Goal: Information Seeking & Learning: Learn about a topic

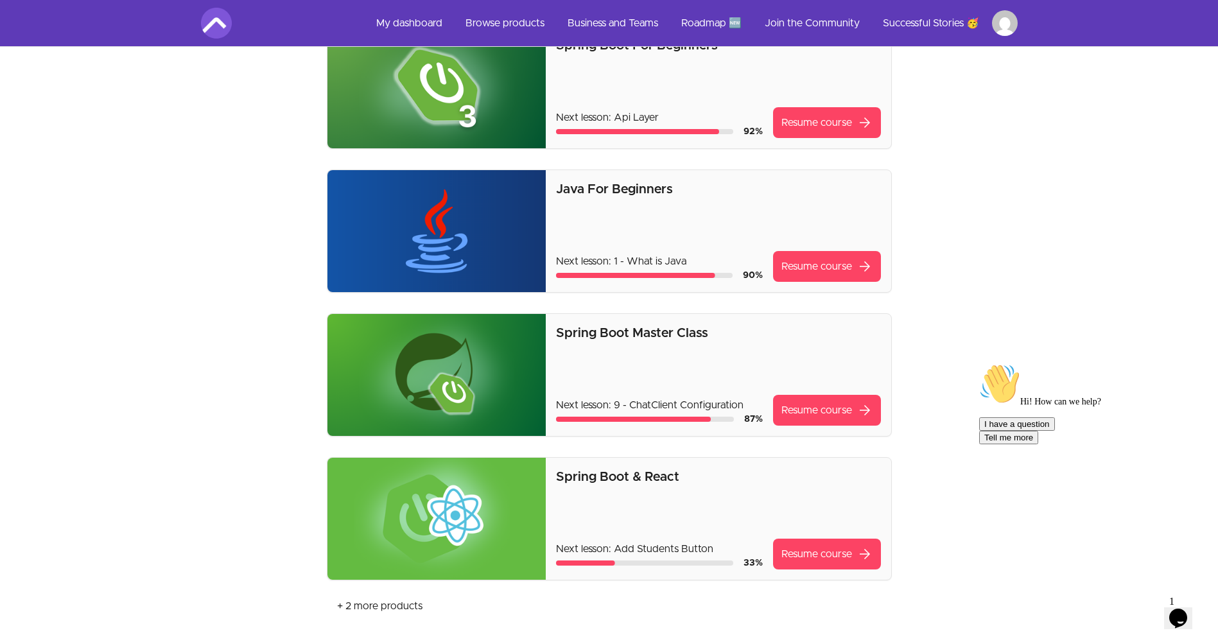
scroll to position [128, 0]
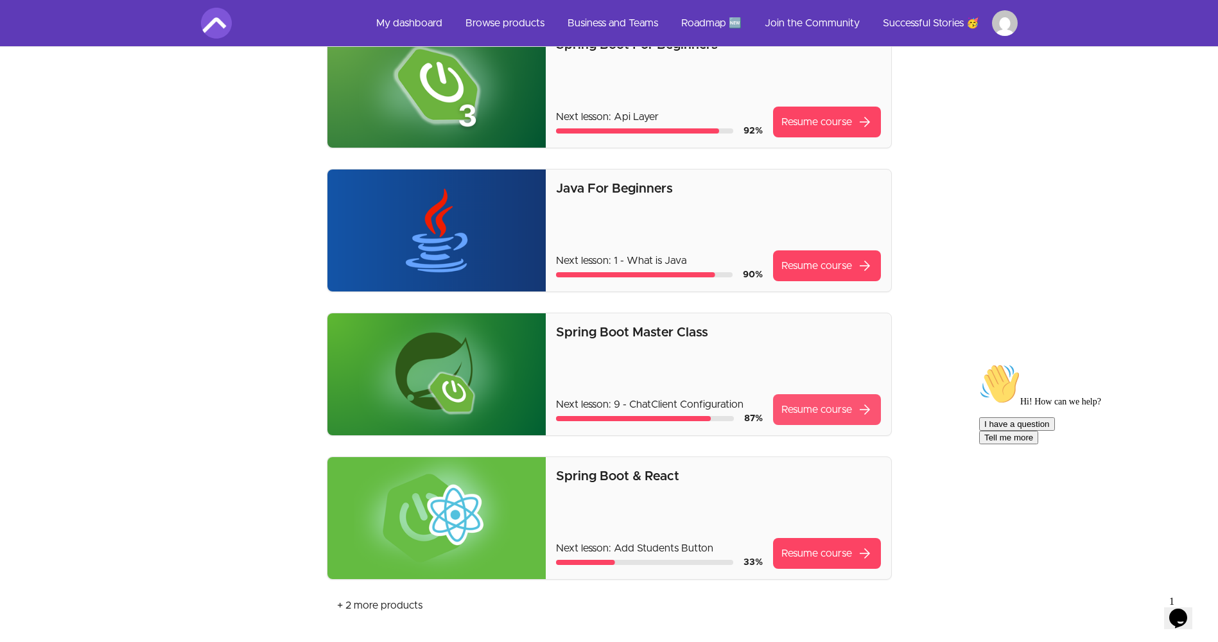
click at [800, 406] on link "Resume course arrow_forward" at bounding box center [827, 409] width 108 height 31
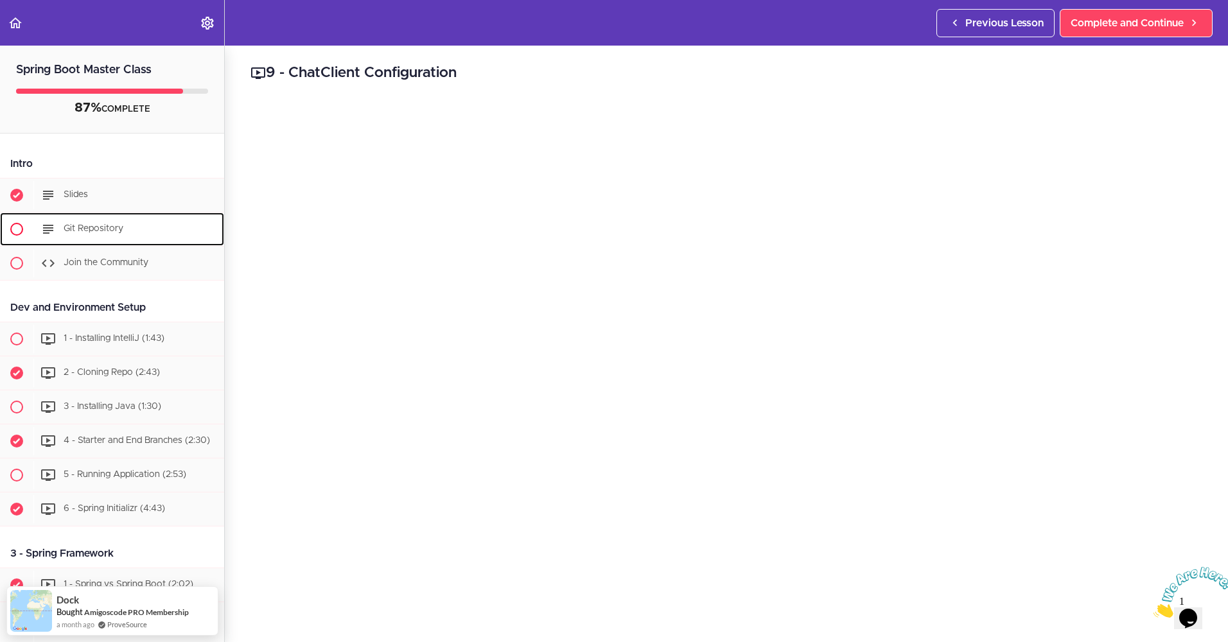
click at [98, 234] on div "Git Repository" at bounding box center [128, 229] width 191 height 28
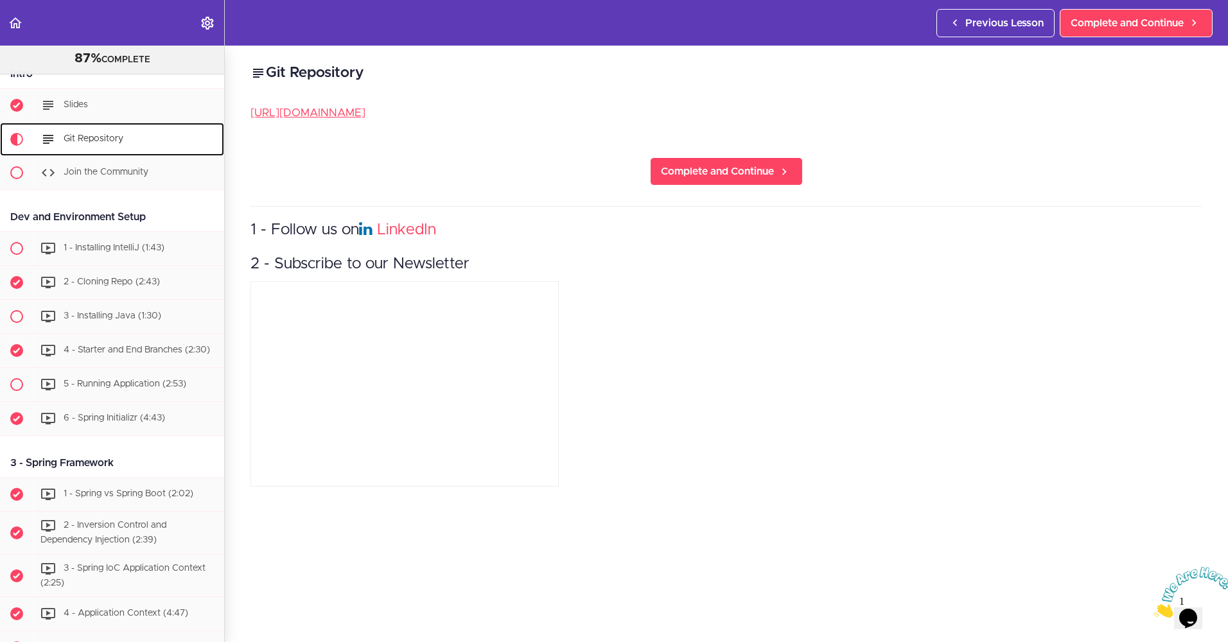
scroll to position [119, 0]
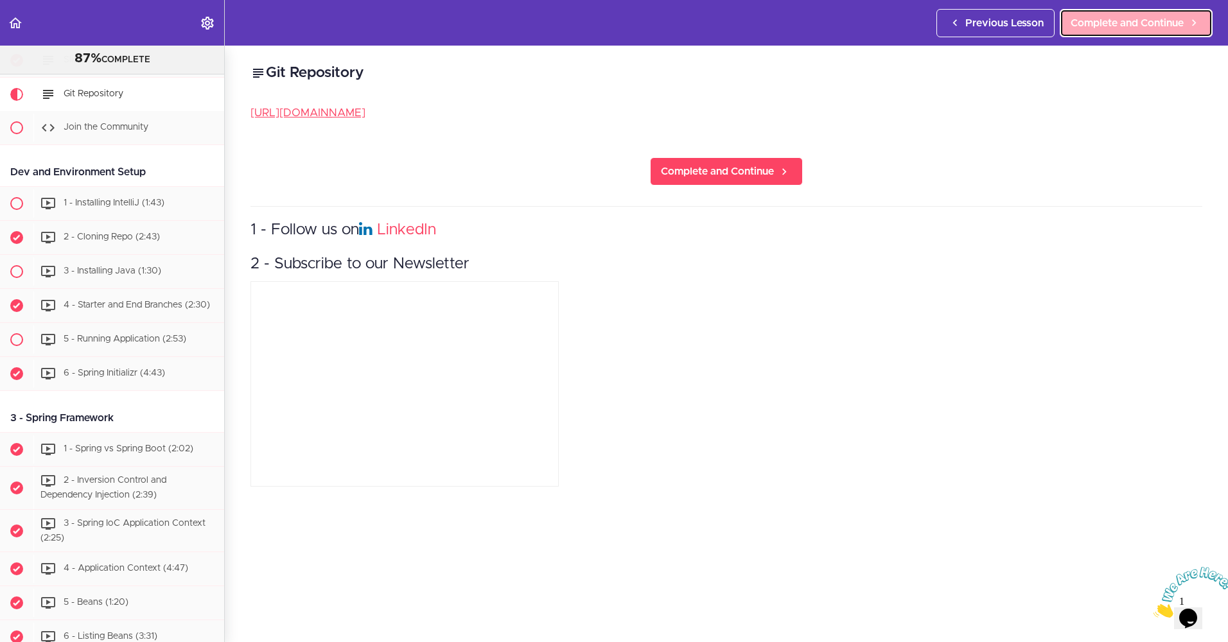
click at [1162, 16] on span "Complete and Continue" at bounding box center [1127, 22] width 113 height 15
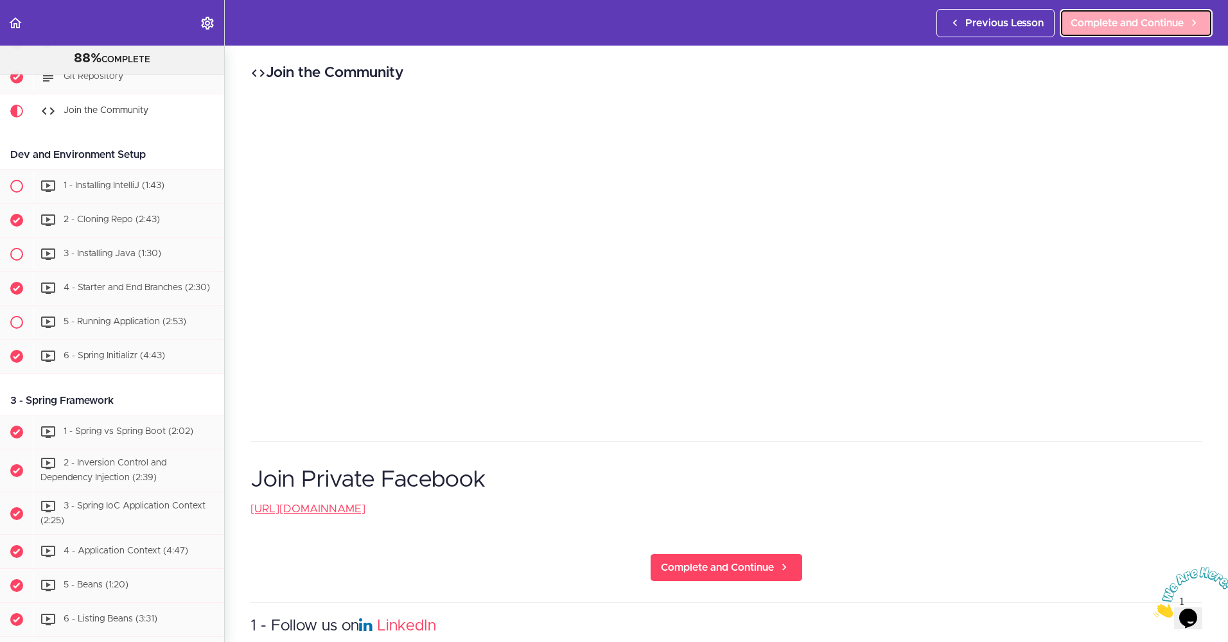
scroll to position [137, 0]
click at [1157, 17] on span "Complete and Continue" at bounding box center [1127, 22] width 113 height 15
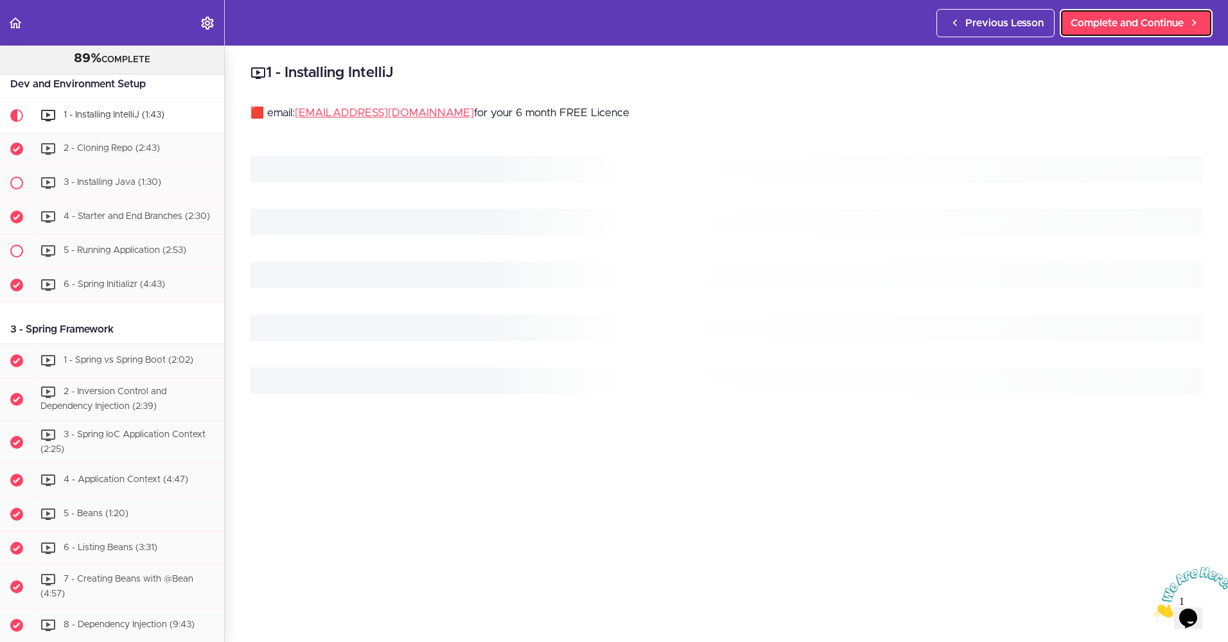
scroll to position [213, 0]
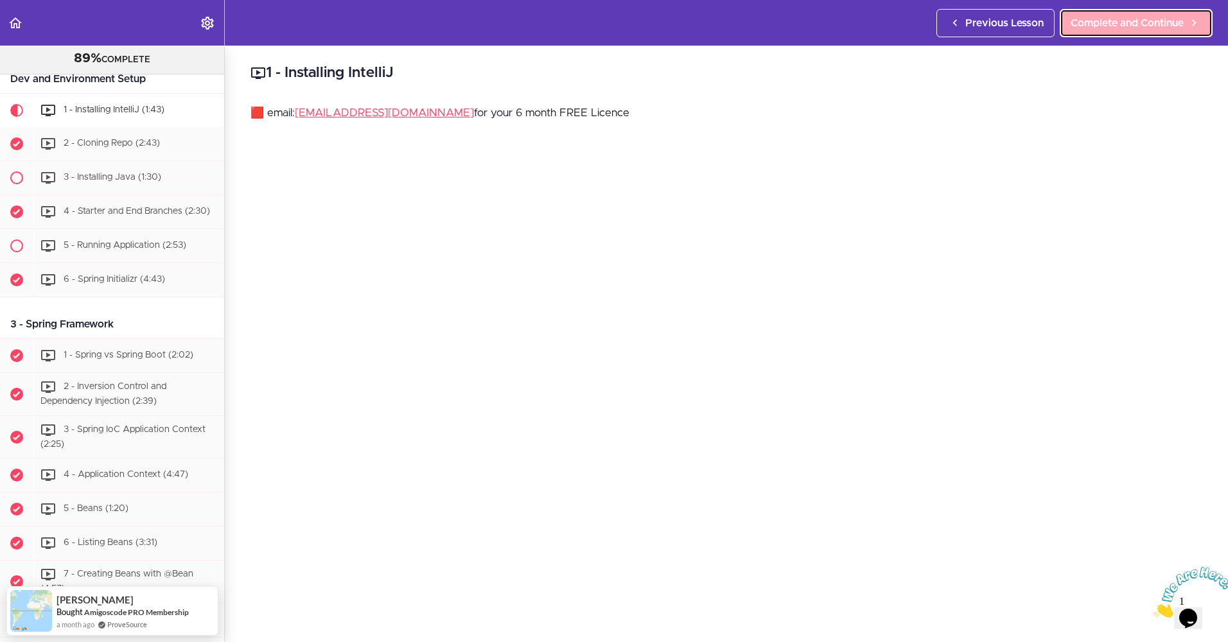
click at [1135, 17] on span "Complete and Continue" at bounding box center [1127, 22] width 113 height 15
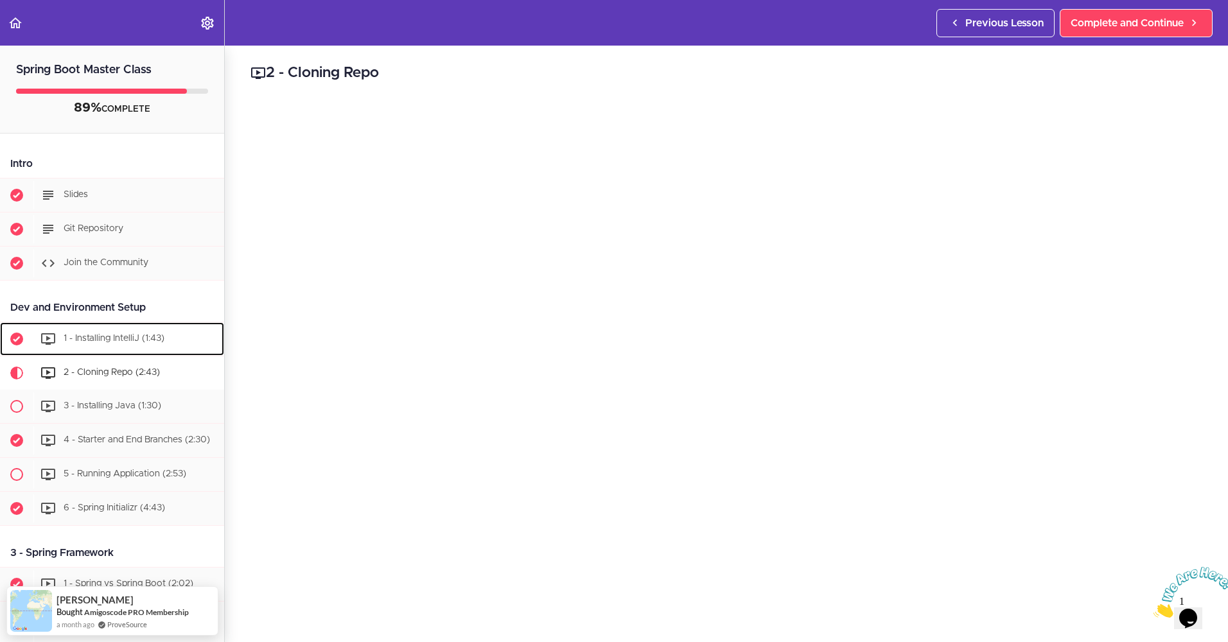
click at [118, 343] on span "1 - Installing IntelliJ (1:43)" at bounding box center [114, 338] width 101 height 9
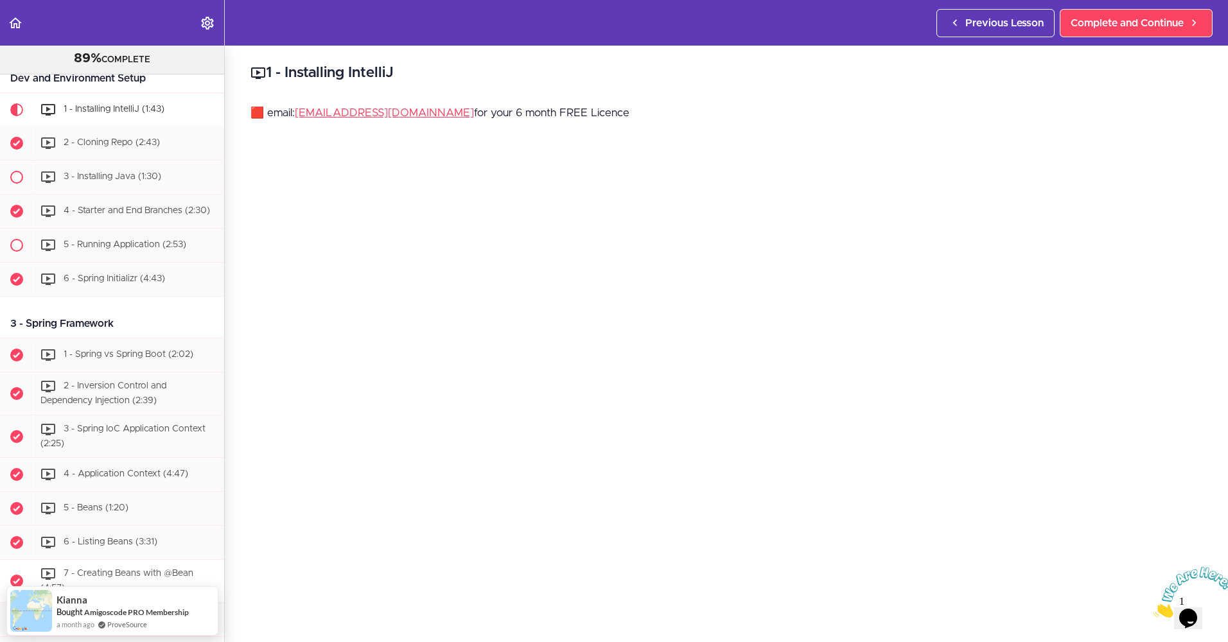
scroll to position [164, 0]
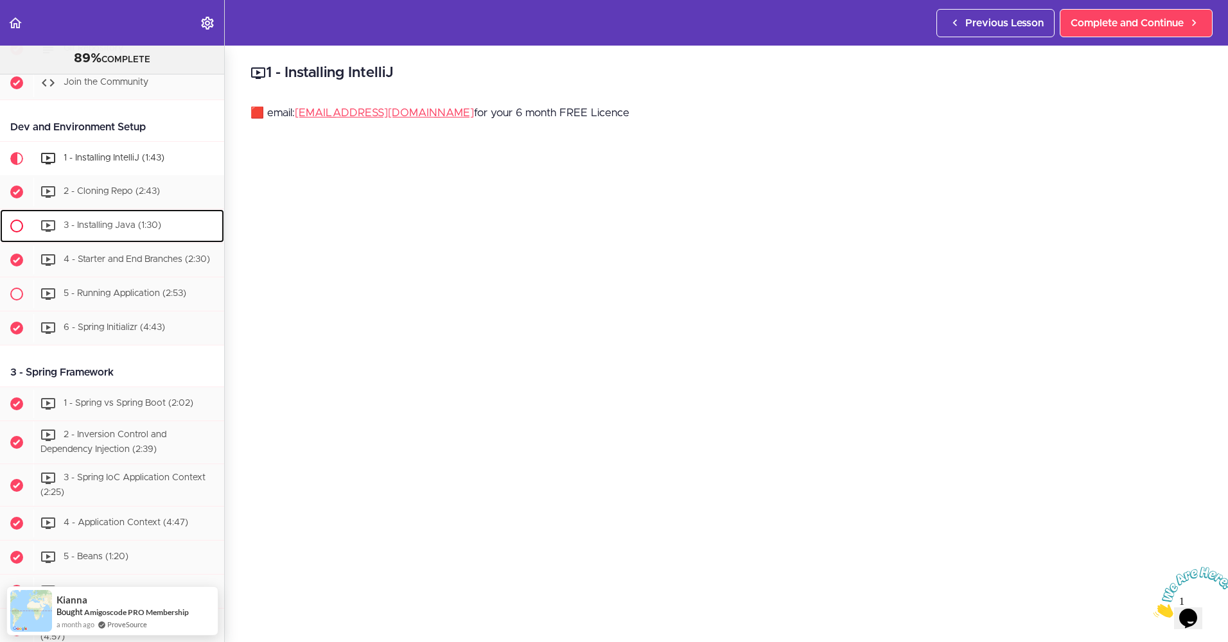
click at [39, 229] on div "3 - Installing Java (1:30)" at bounding box center [128, 226] width 191 height 28
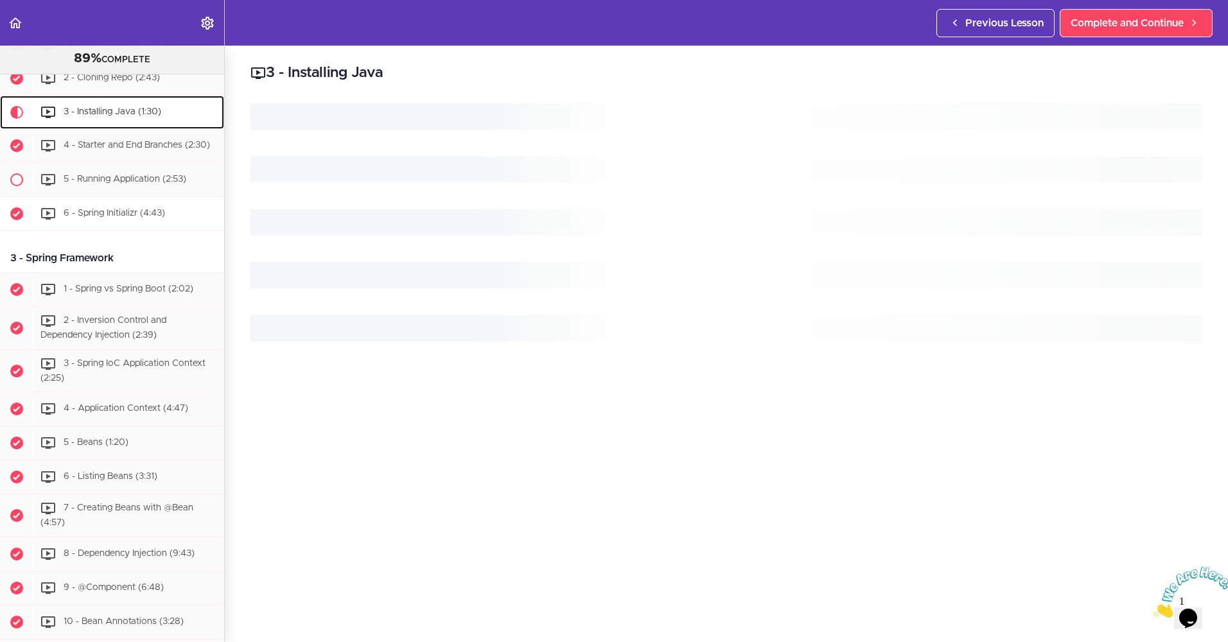
scroll to position [281, 0]
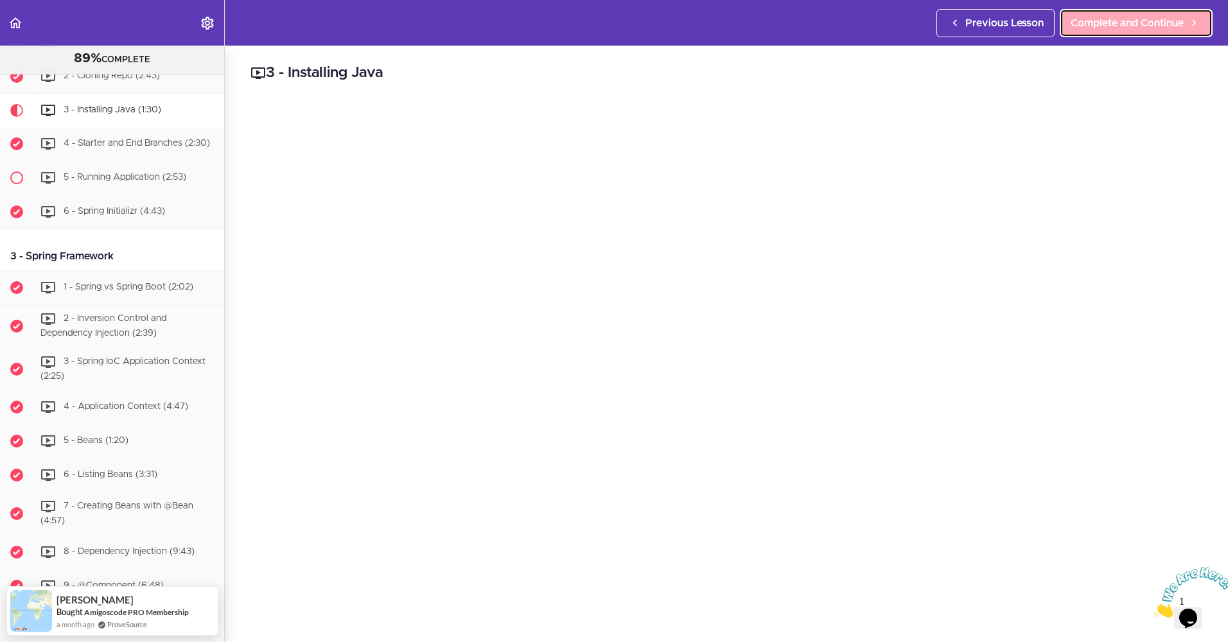
click at [1086, 27] on span "Complete and Continue" at bounding box center [1127, 22] width 113 height 15
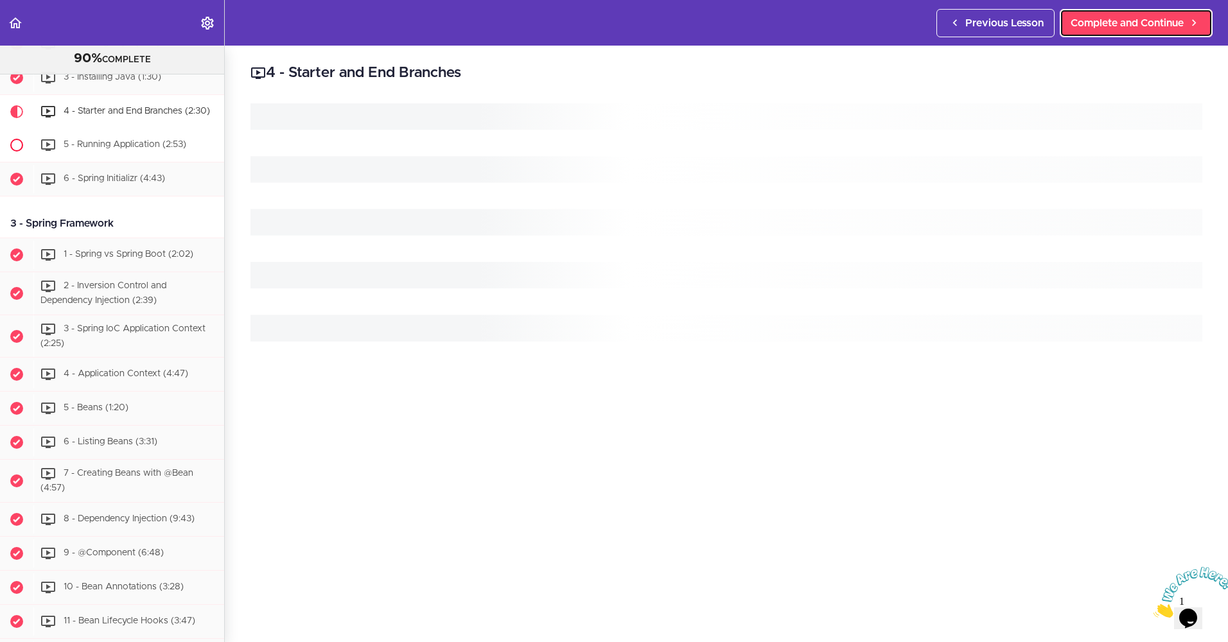
scroll to position [315, 0]
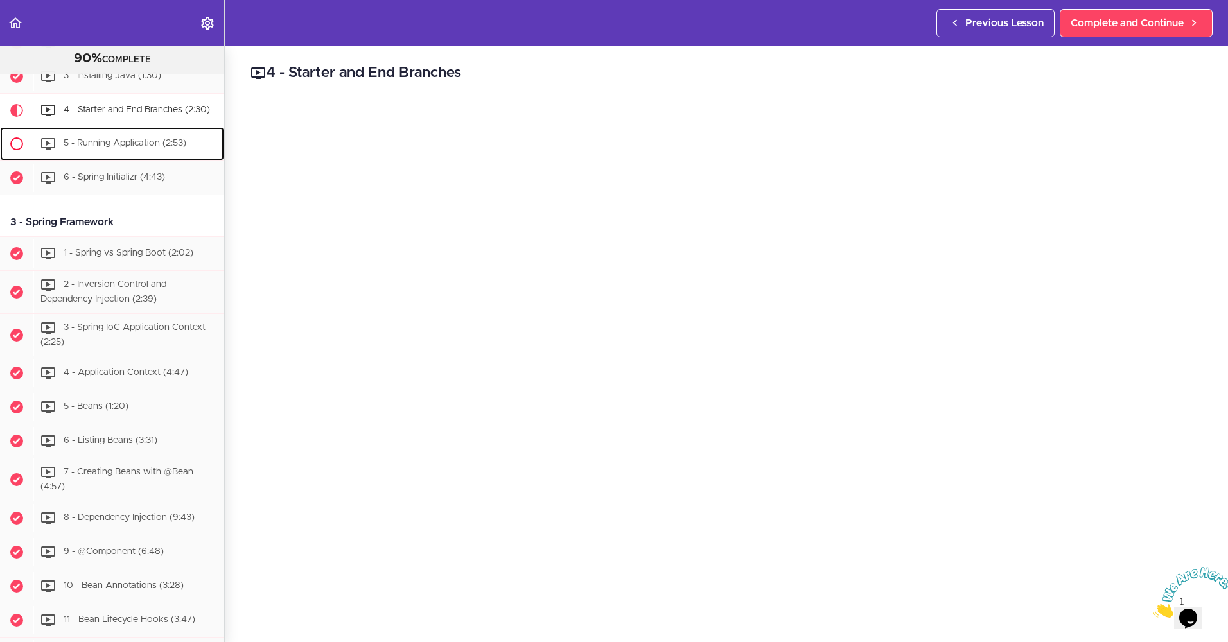
click at [145, 148] on span "5 - Running Application (2:53)" at bounding box center [125, 143] width 123 height 9
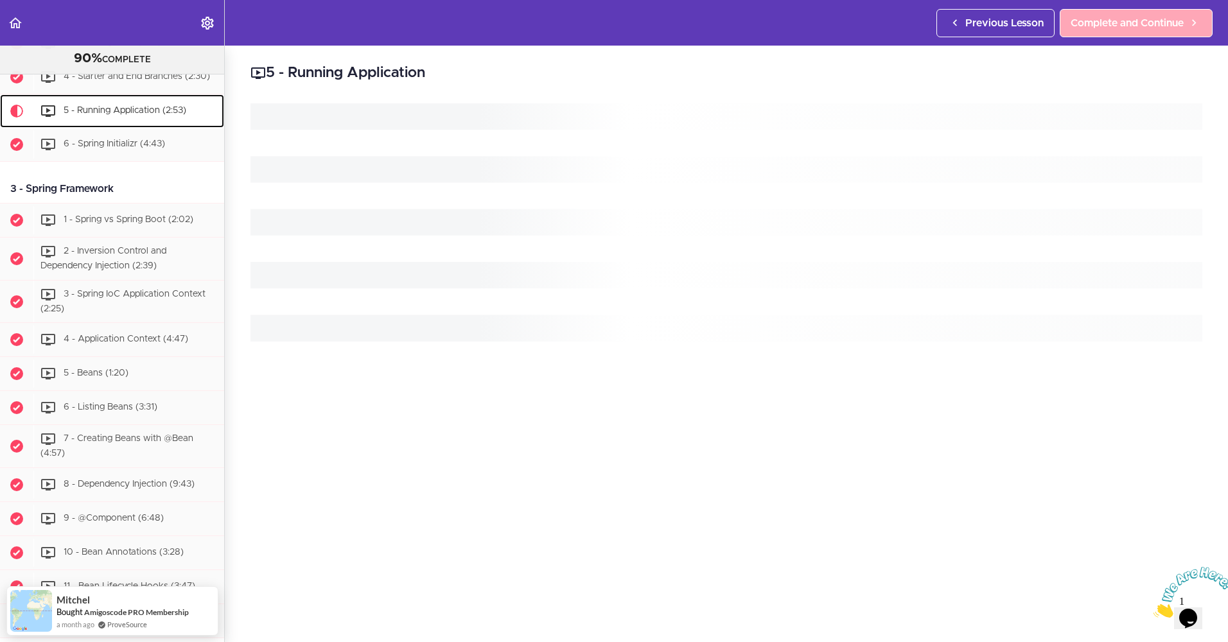
scroll to position [358, 0]
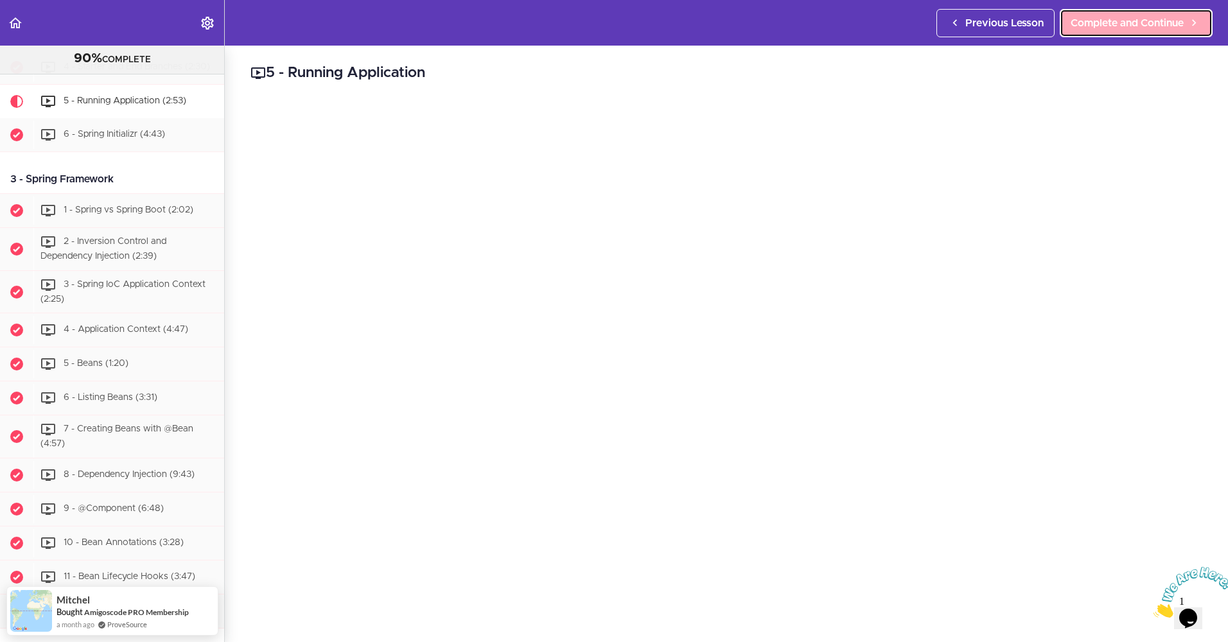
click at [1116, 21] on span "Complete and Continue" at bounding box center [1127, 22] width 113 height 15
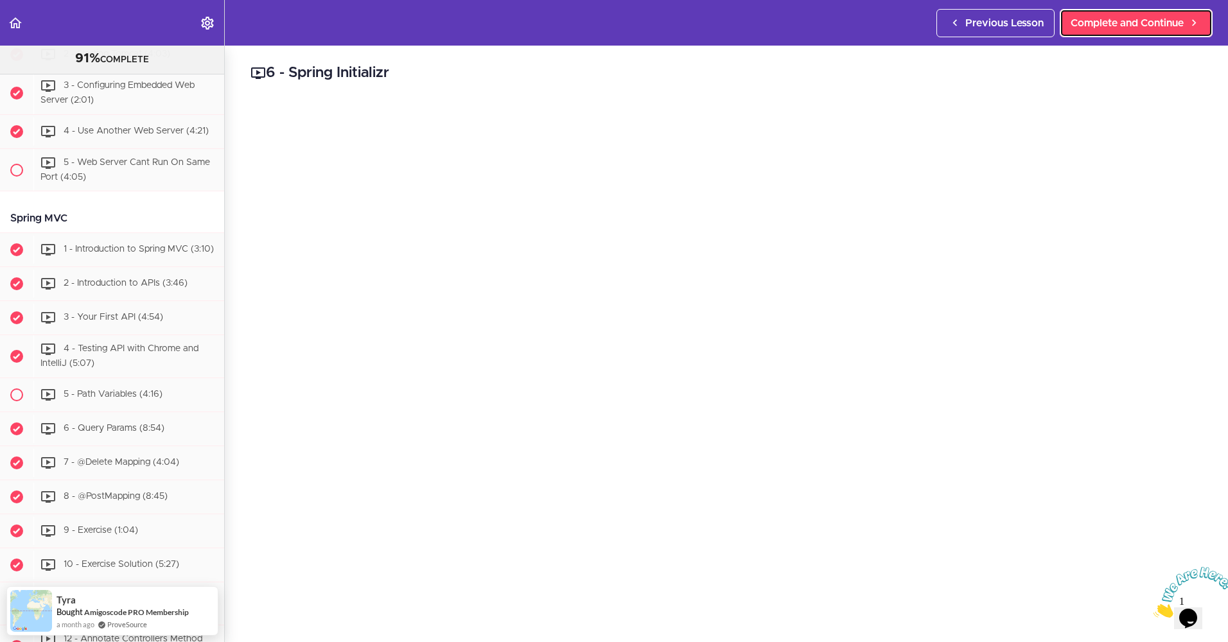
scroll to position [1484, 0]
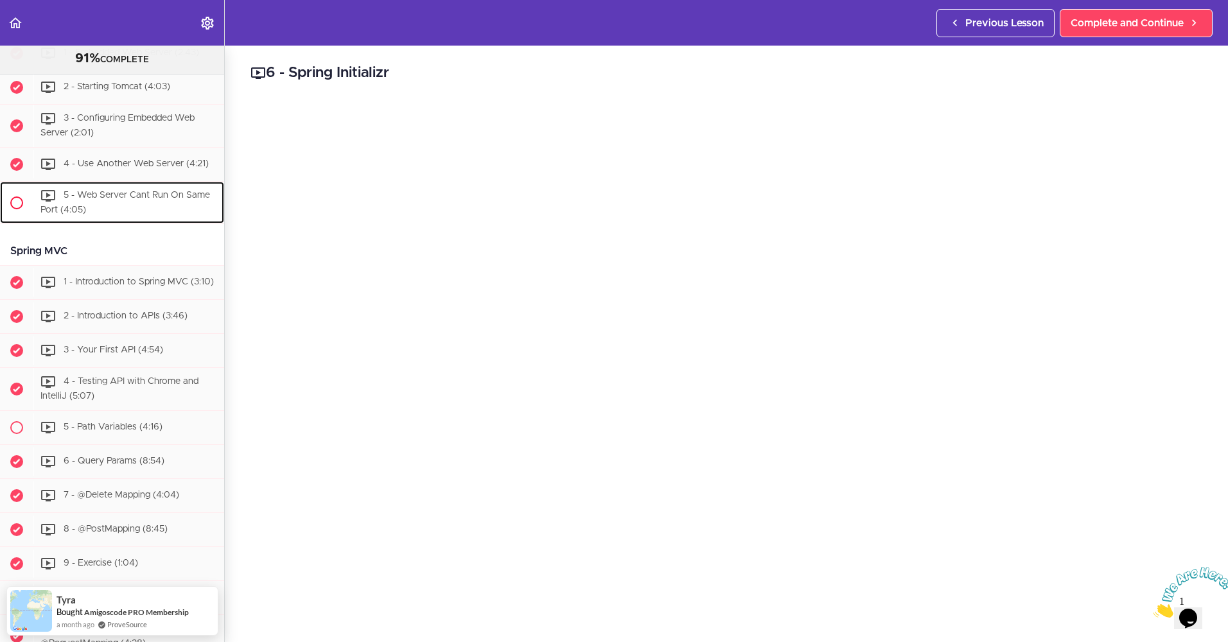
click at [111, 215] on span "5 - Web Server Cant Run On Same Port (4:05)" at bounding box center [125, 203] width 170 height 24
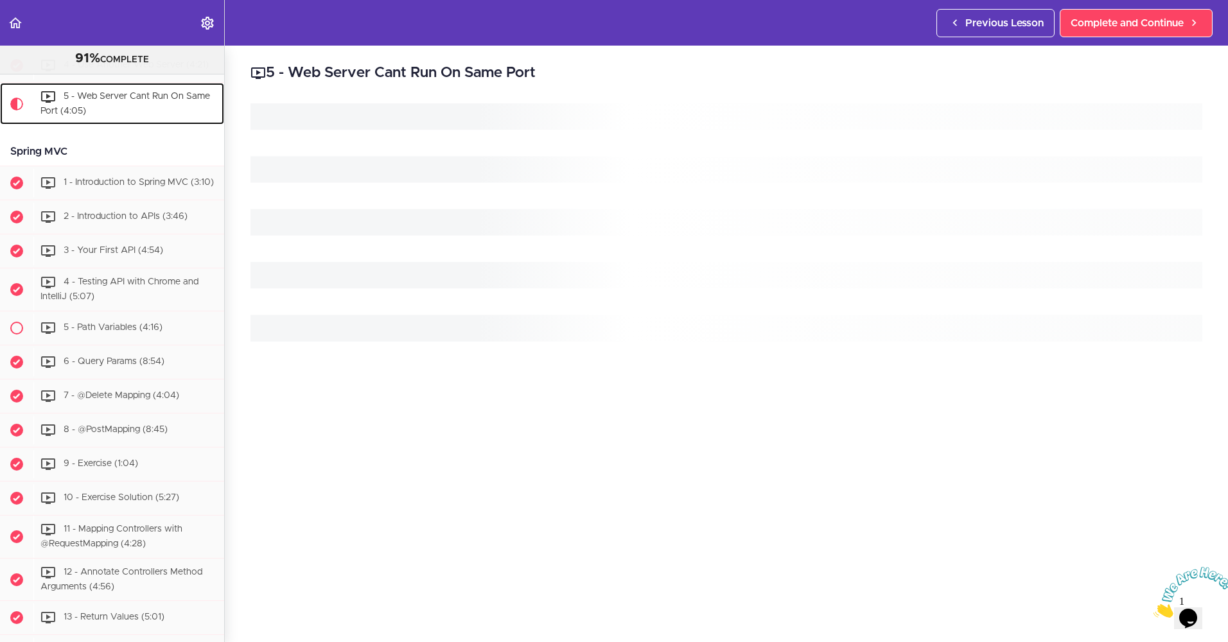
scroll to position [1599, 0]
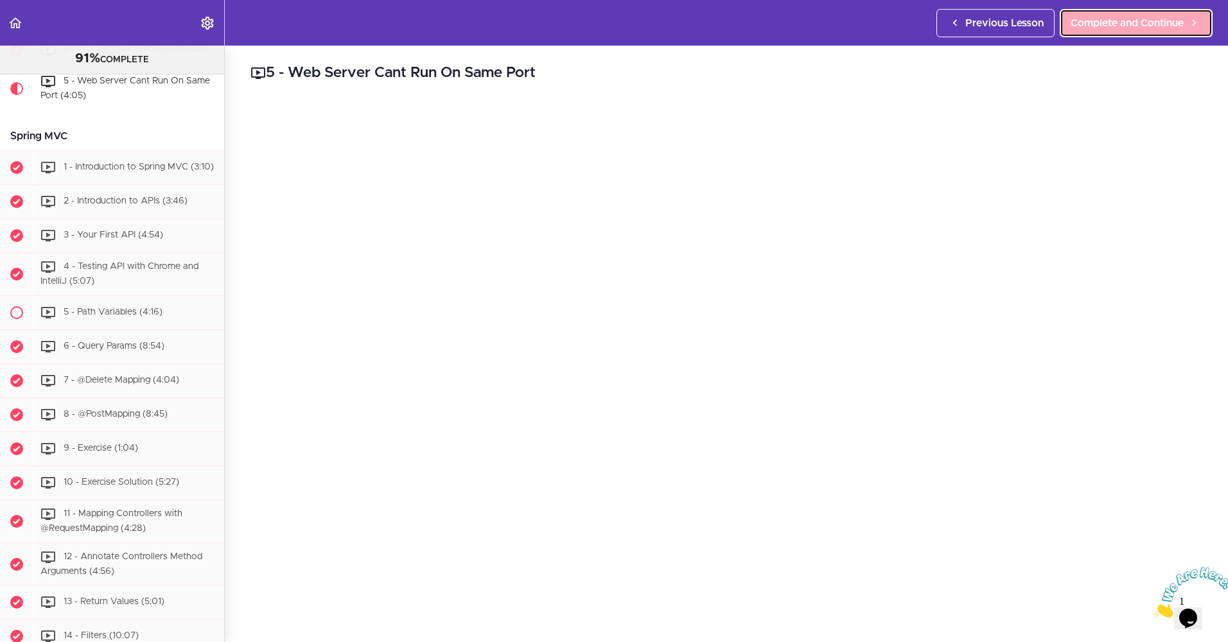
click at [1144, 30] on span "Complete and Continue" at bounding box center [1127, 22] width 113 height 15
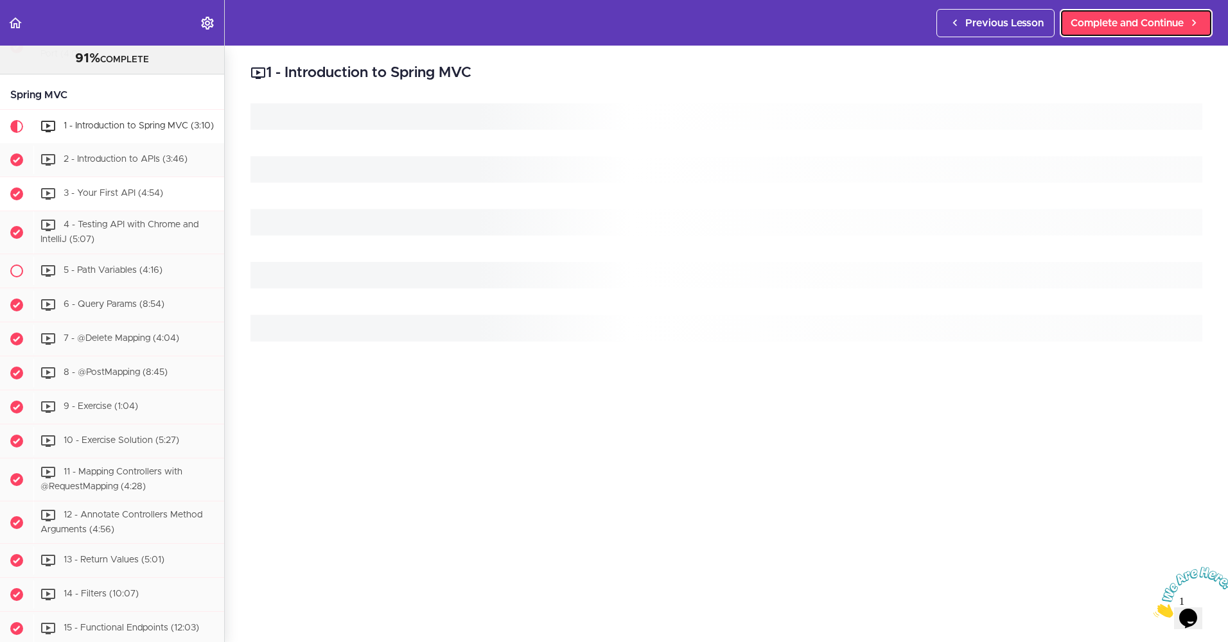
scroll to position [1683, 0]
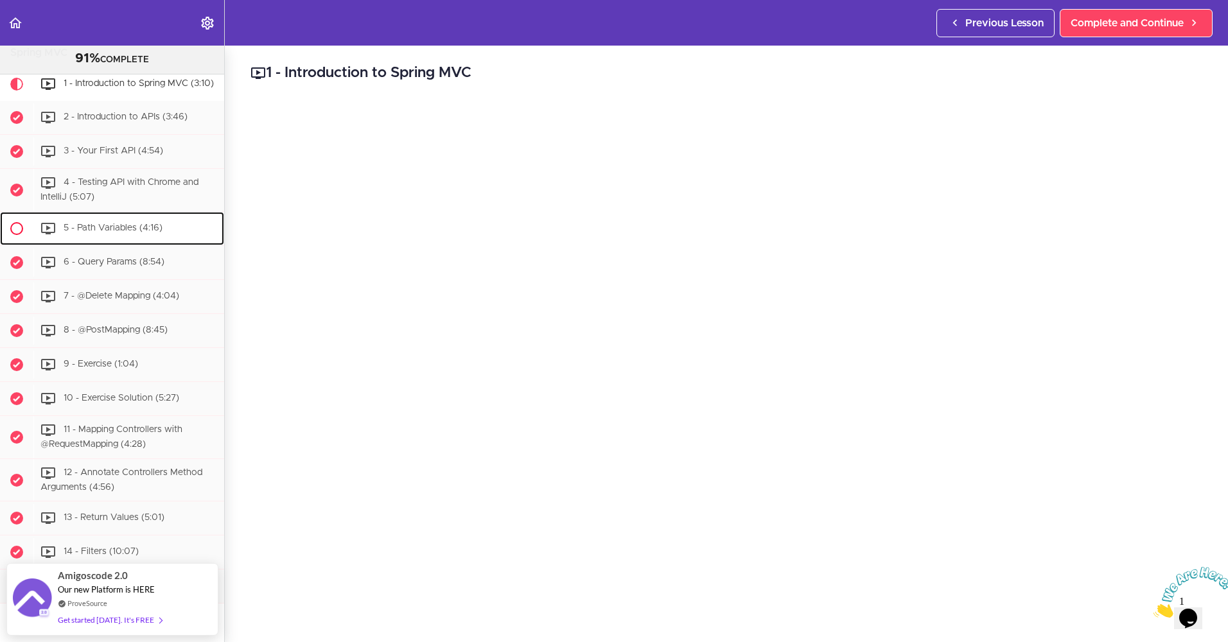
click at [83, 243] on div "5 - Path Variables (4:16)" at bounding box center [128, 229] width 191 height 28
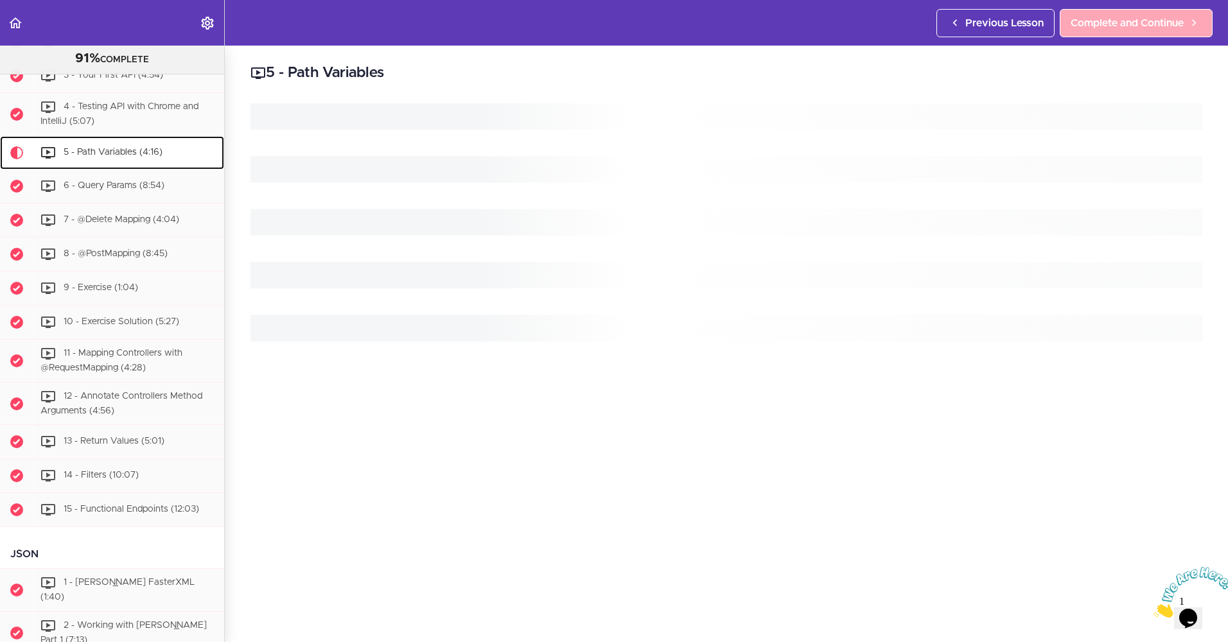
scroll to position [1837, 0]
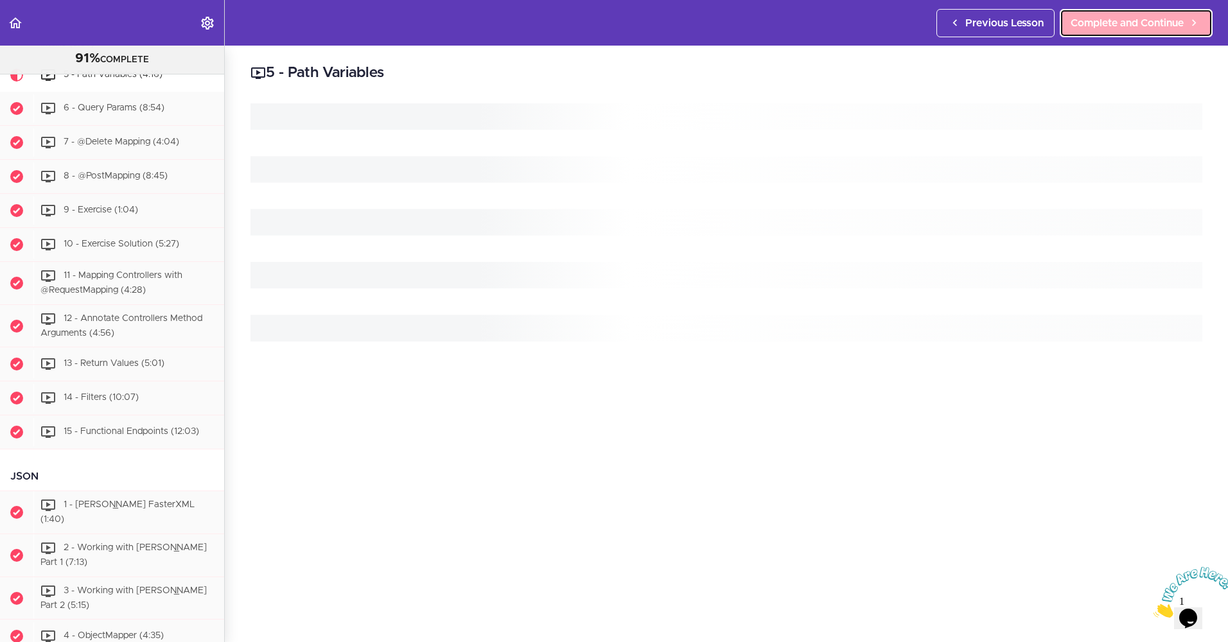
click at [1118, 23] on span "Complete and Continue" at bounding box center [1127, 22] width 113 height 15
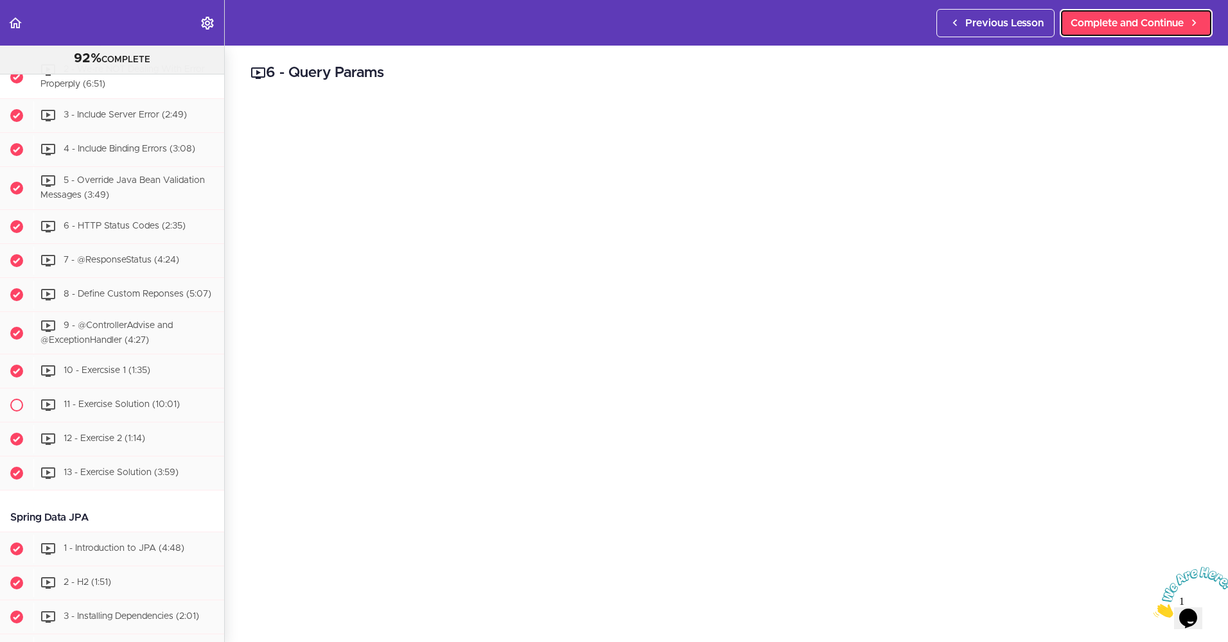
scroll to position [3156, 0]
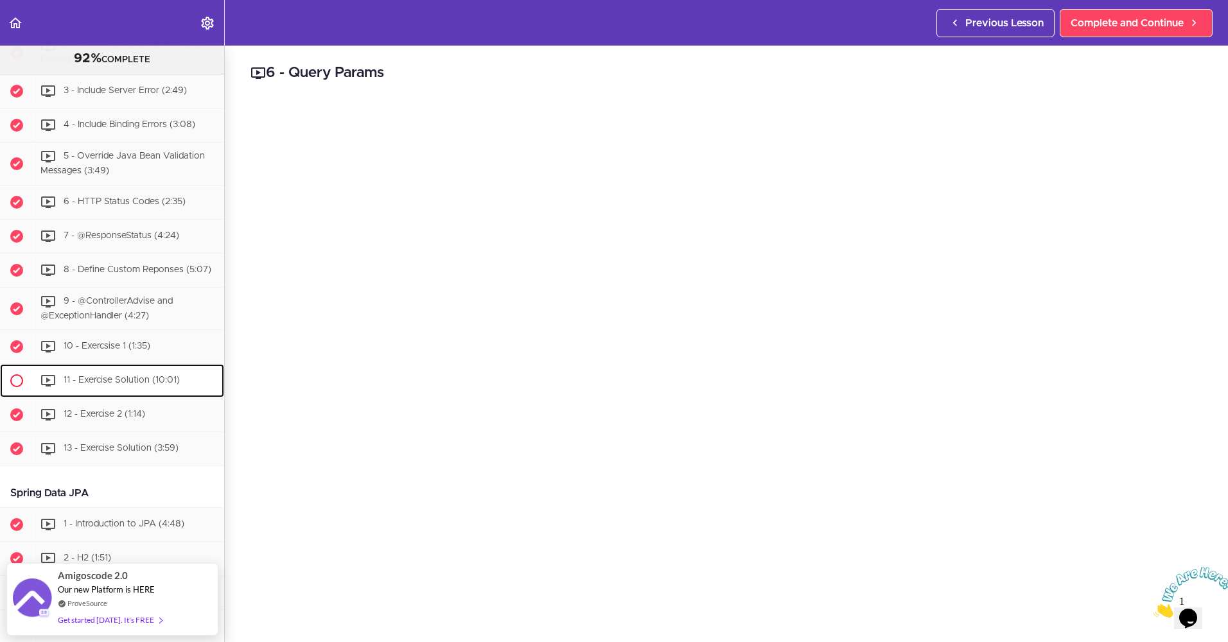
click at [80, 385] on span "11 - Exercise Solution (10:01)" at bounding box center [122, 380] width 116 height 9
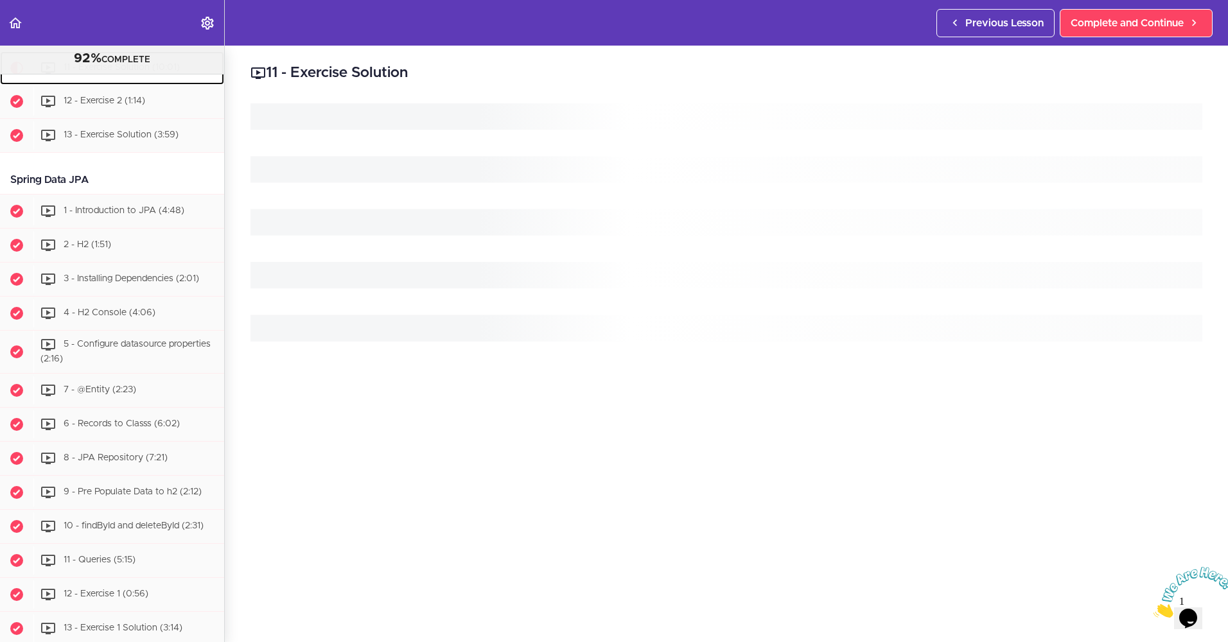
scroll to position [3471, 0]
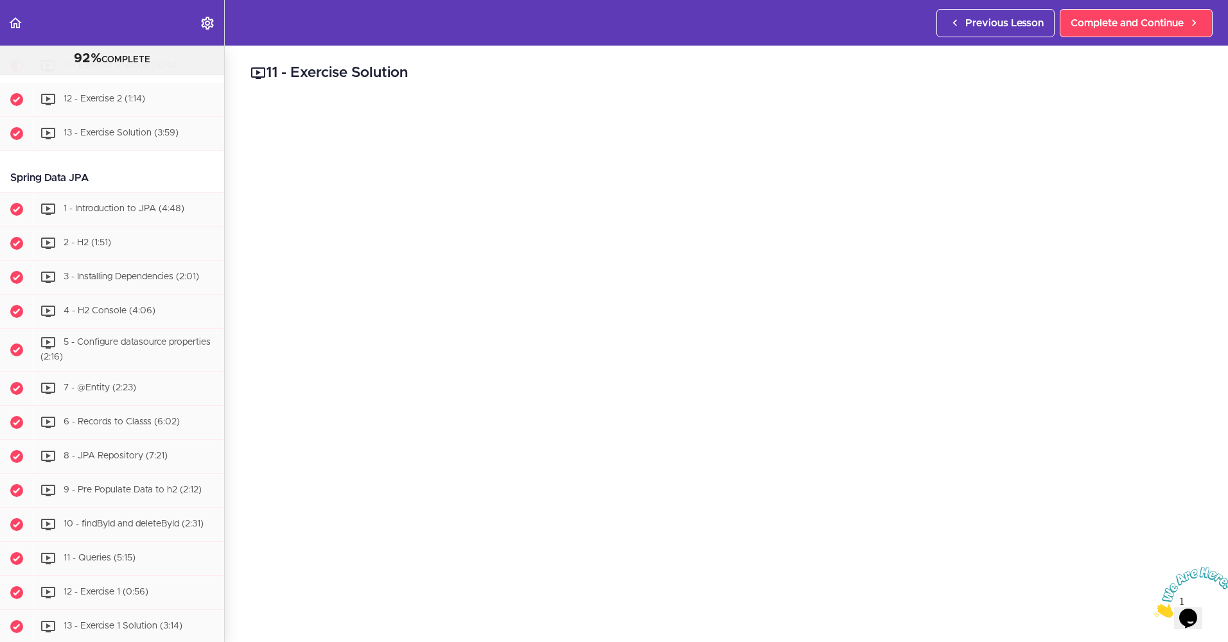
click at [1107, 40] on div "Previous Lesson Complete and Continue" at bounding box center [1077, 23] width 281 height 46
click at [1106, 31] on link "Complete and Continue" at bounding box center [1136, 23] width 153 height 28
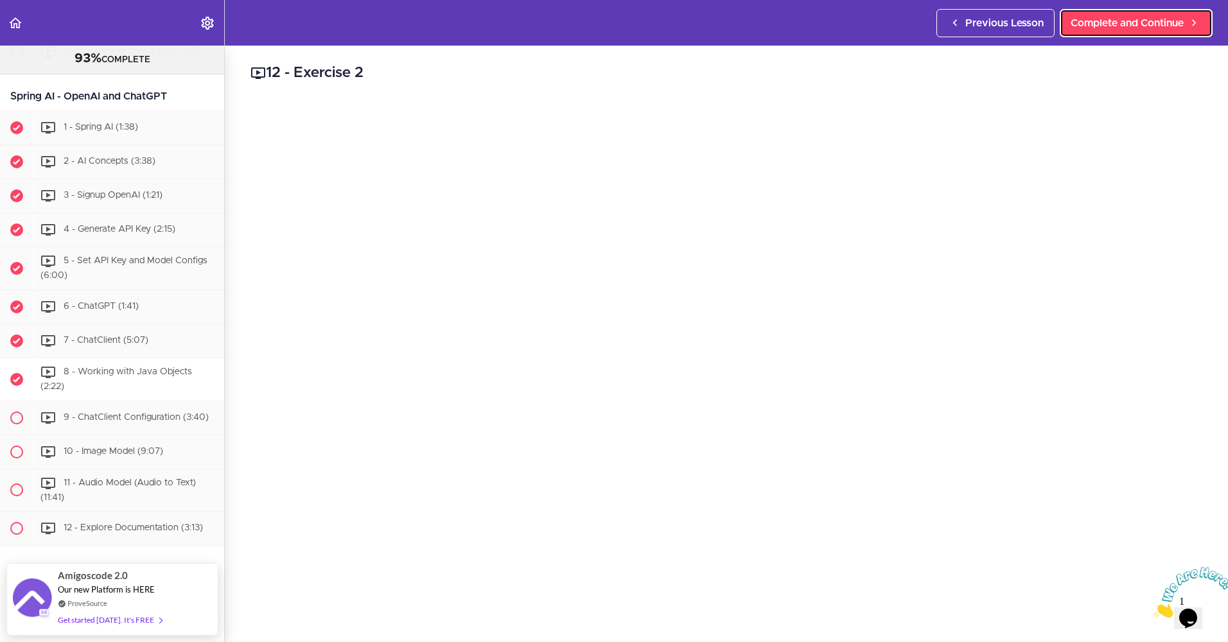
scroll to position [5692, 0]
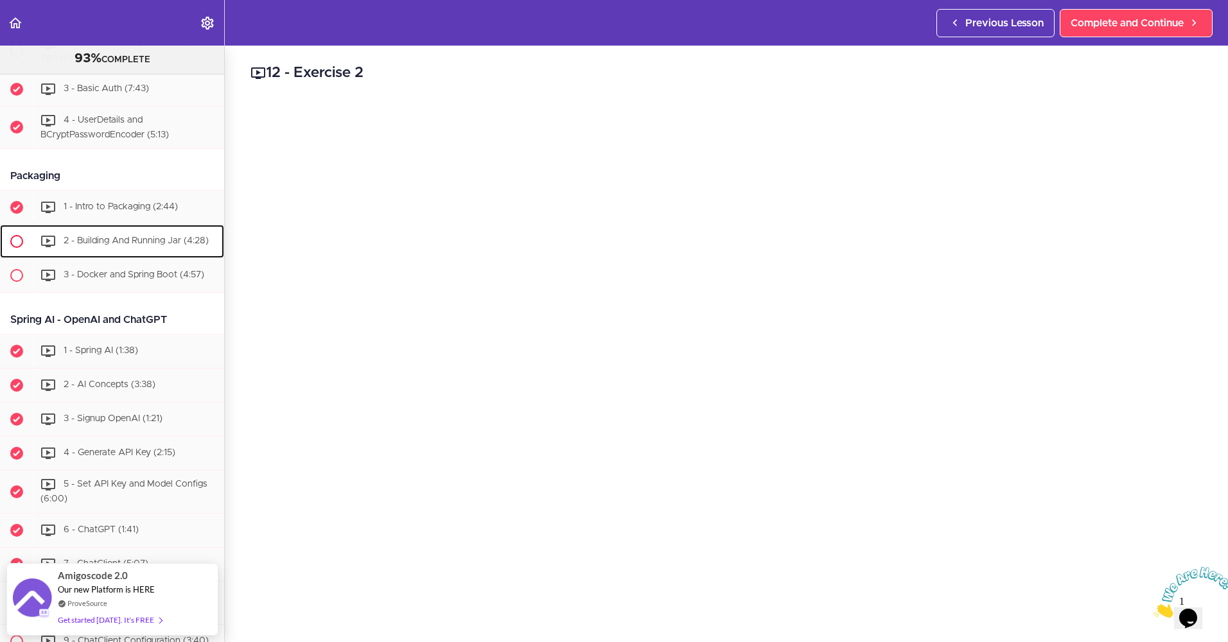
click at [94, 246] on span "2 - Building And Running Jar (4:28)" at bounding box center [136, 241] width 145 height 9
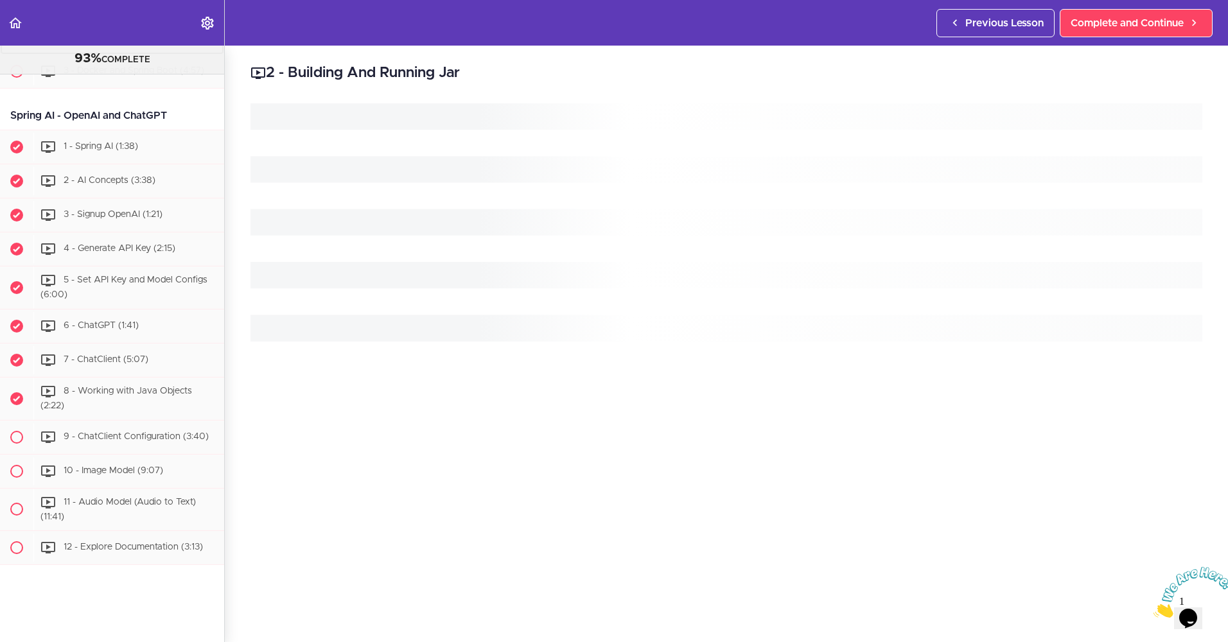
scroll to position [5902, 0]
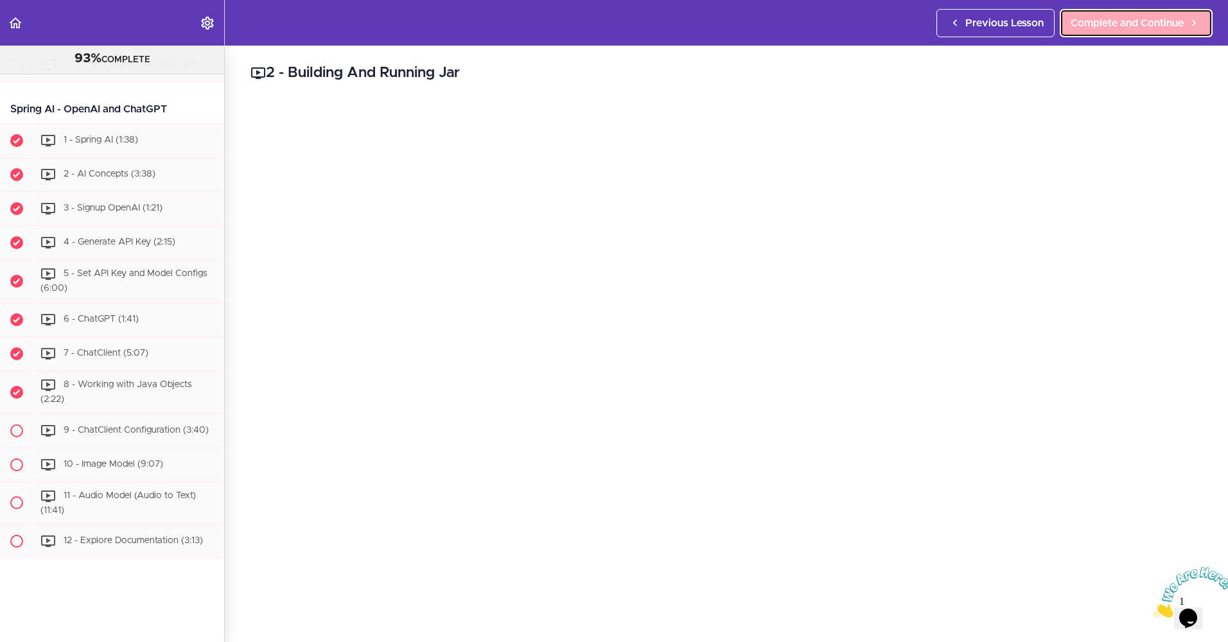
click at [1114, 21] on span "Complete and Continue" at bounding box center [1127, 22] width 113 height 15
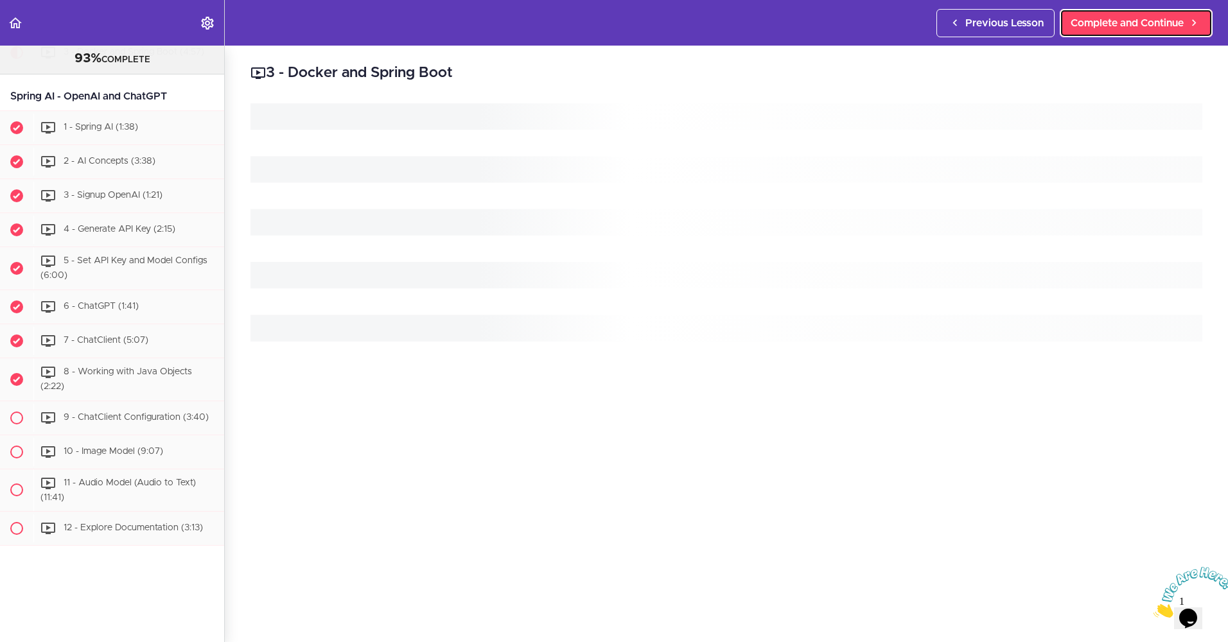
scroll to position [5945, 0]
click at [121, 57] on span "3 - Docker and Spring Boot (4:57)" at bounding box center [134, 52] width 141 height 9
click at [1147, 17] on span "Complete and Continue" at bounding box center [1127, 22] width 113 height 15
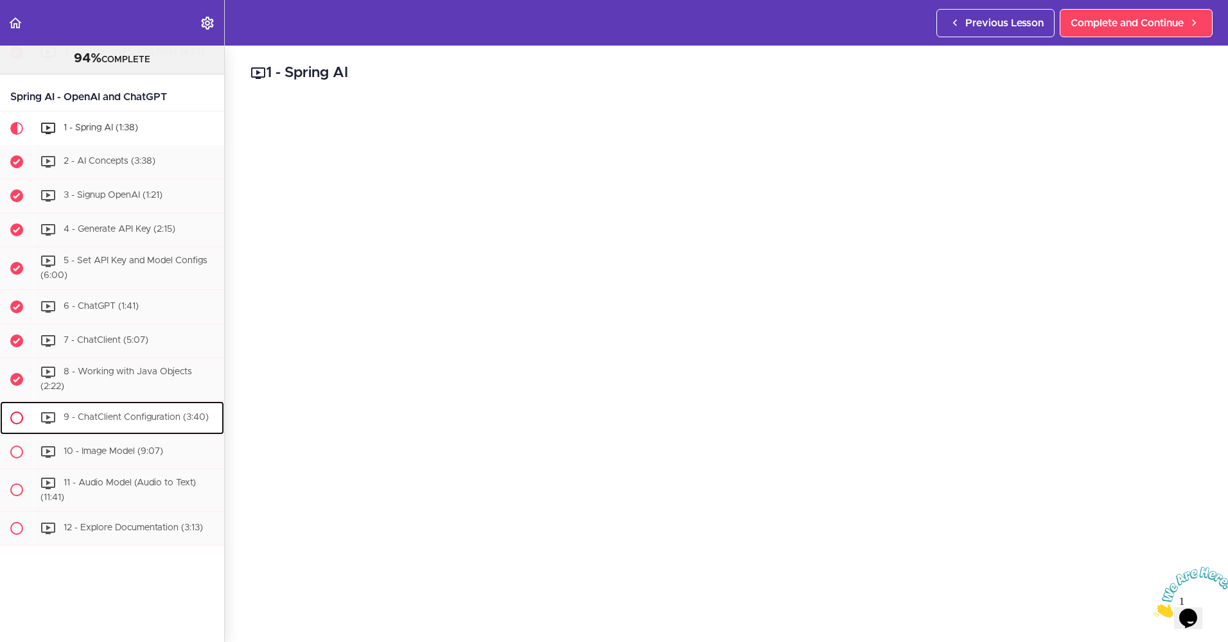
click at [100, 413] on span "9 - ChatClient Configuration (3:40)" at bounding box center [136, 417] width 145 height 9
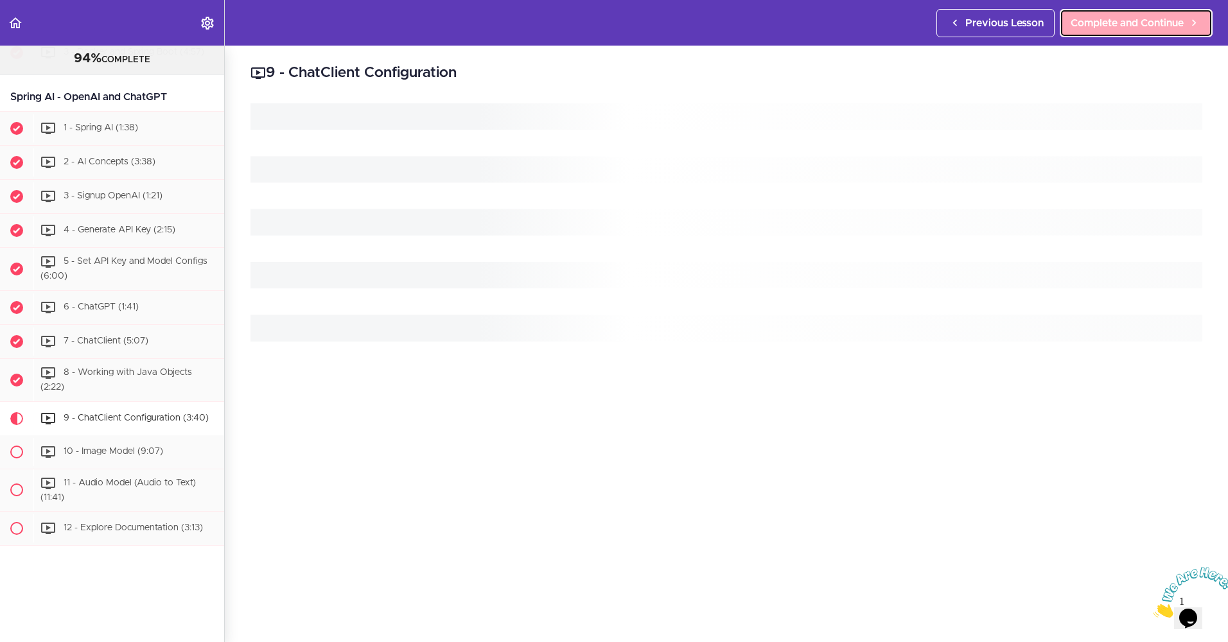
click at [1105, 27] on span "Complete and Continue" at bounding box center [1127, 22] width 113 height 15
click at [1143, 23] on span "Complete and Continue" at bounding box center [1127, 22] width 113 height 15
click at [1143, 24] on span "Complete and Continue" at bounding box center [1127, 22] width 113 height 15
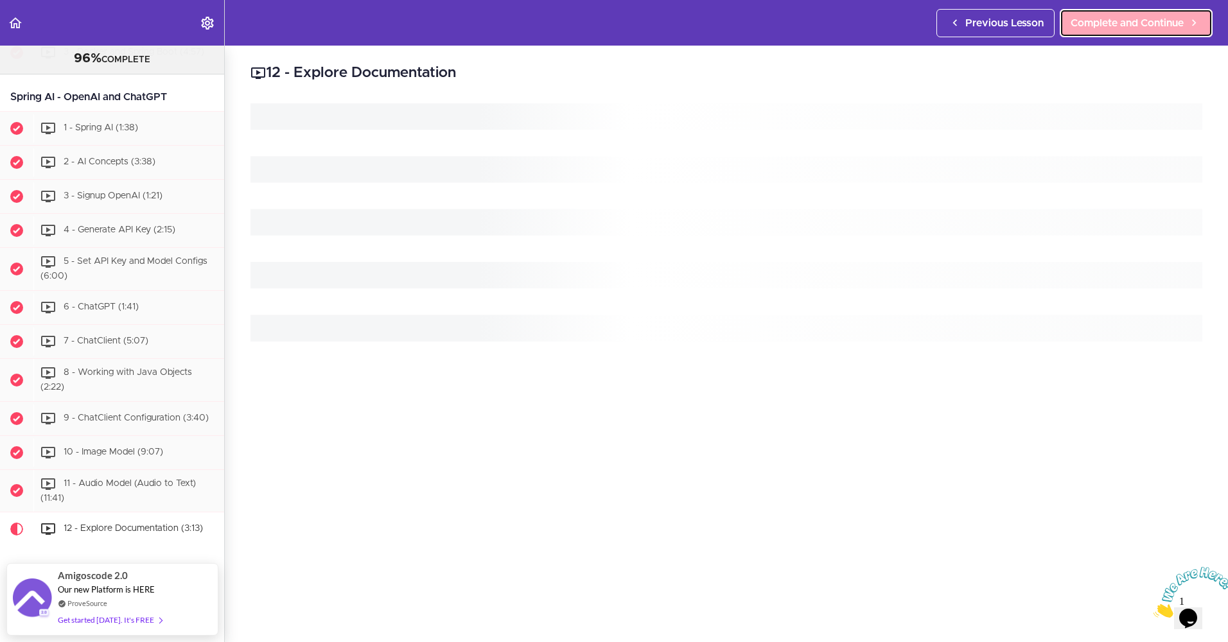
click at [1143, 24] on span "Complete and Continue" at bounding box center [1127, 22] width 113 height 15
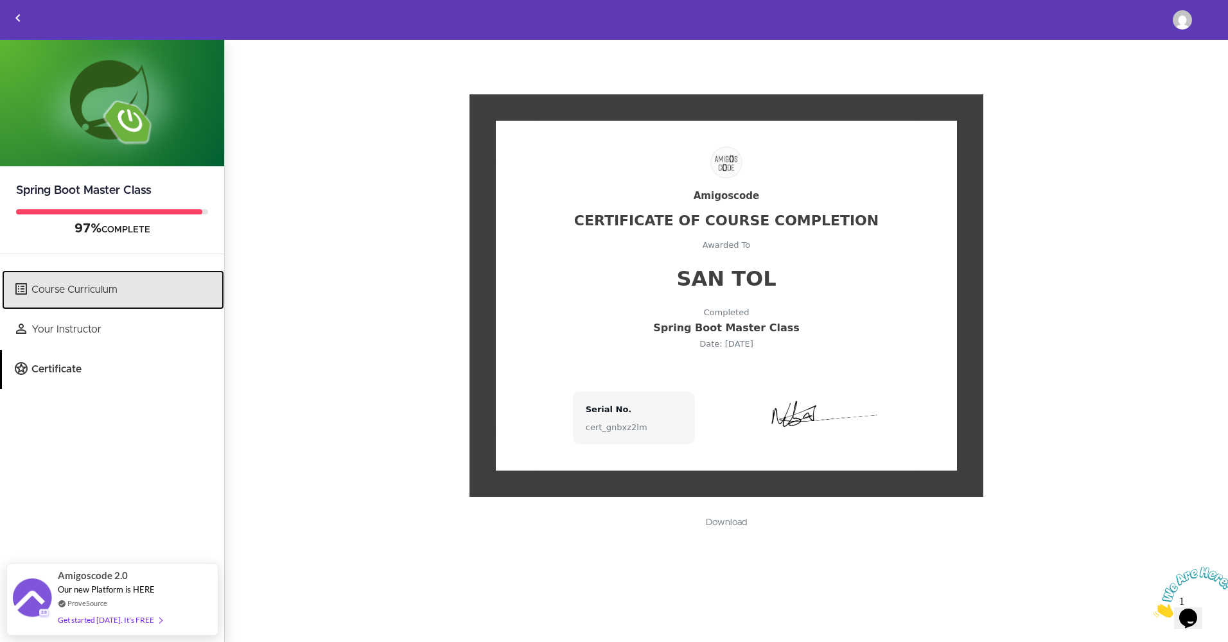
click at [62, 304] on link "Course Curriculum" at bounding box center [113, 289] width 222 height 39
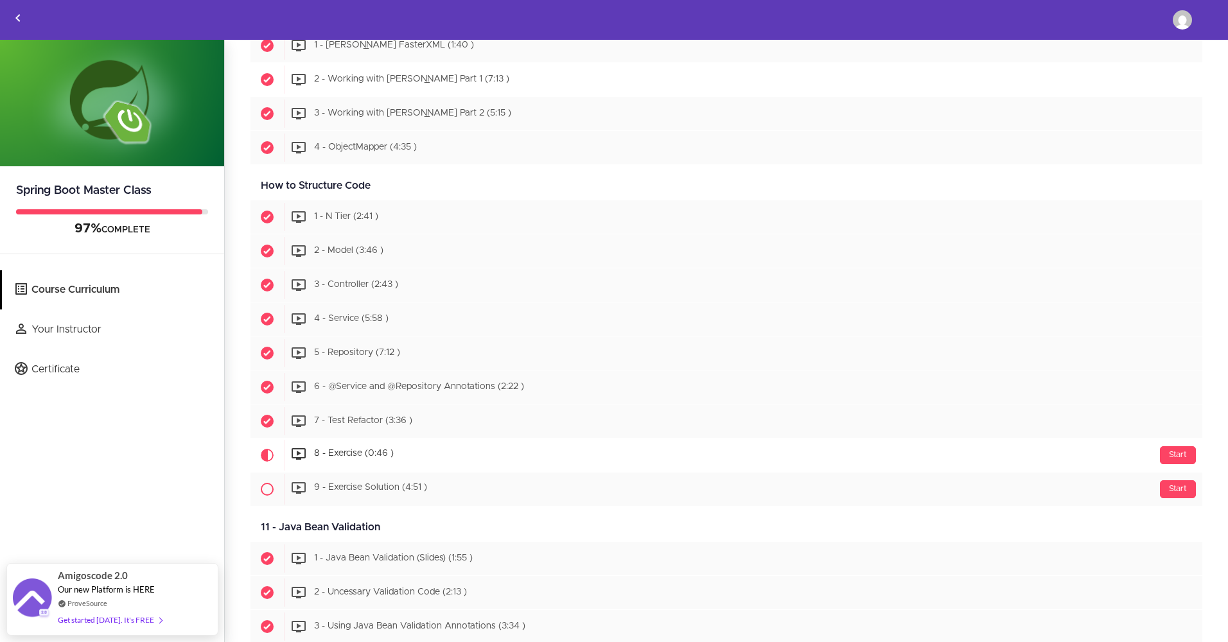
scroll to position [2184, 0]
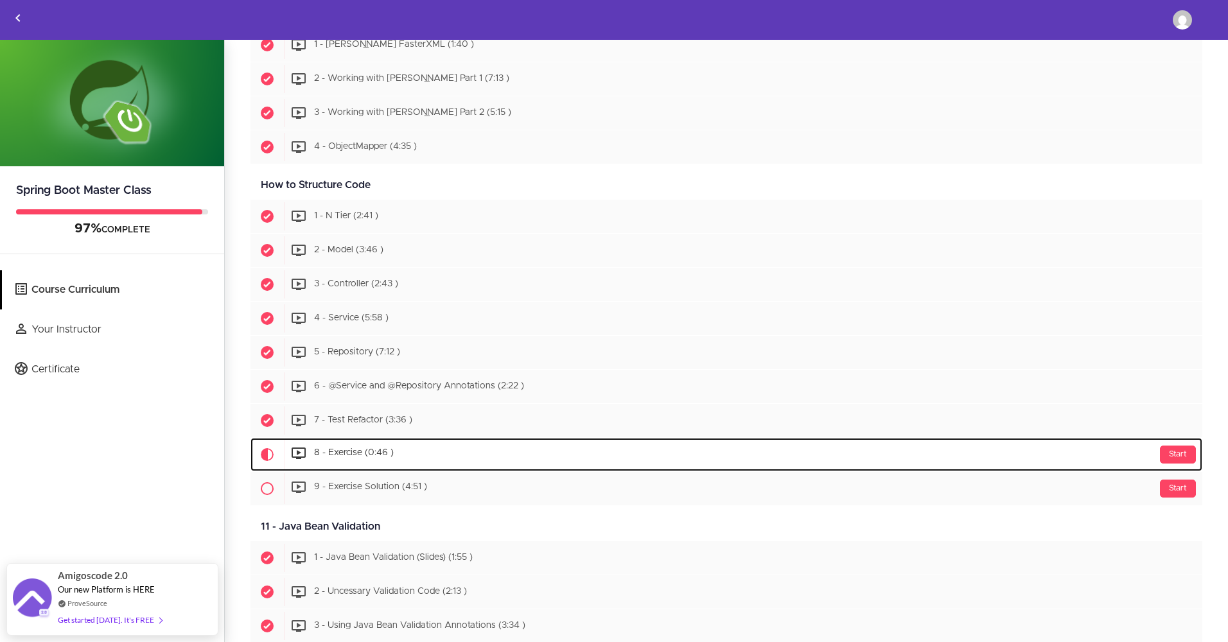
click at [353, 456] on span "8 - Exercise (0:46 )" at bounding box center [354, 453] width 80 height 9
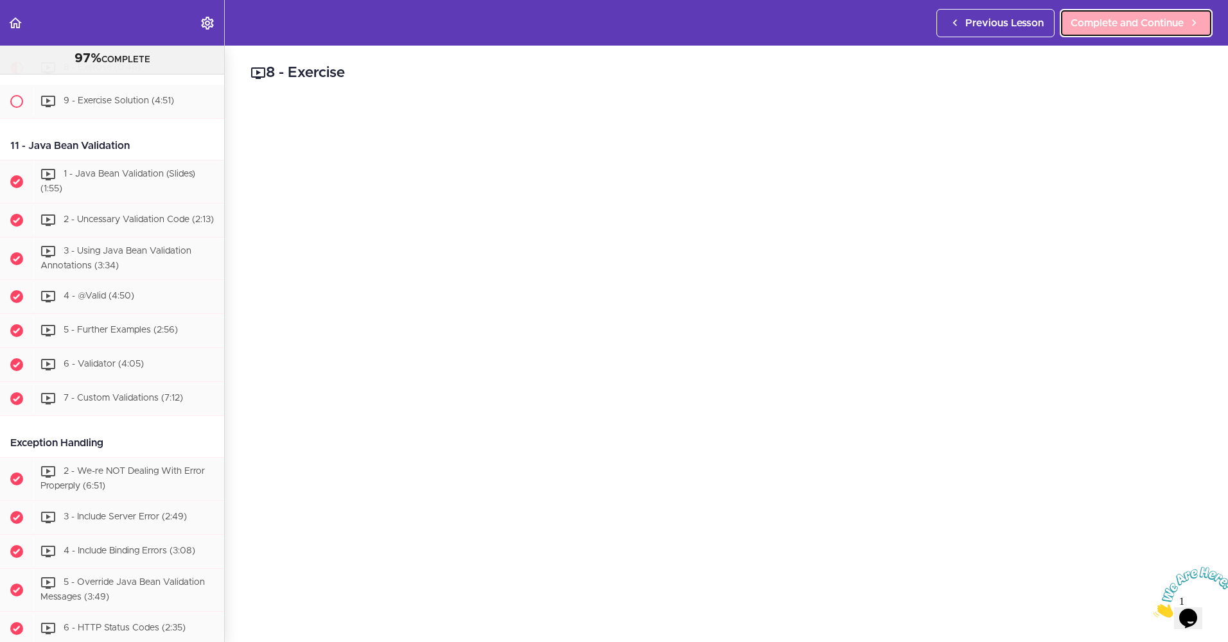
click at [1111, 19] on span "Complete and Continue" at bounding box center [1127, 22] width 113 height 15
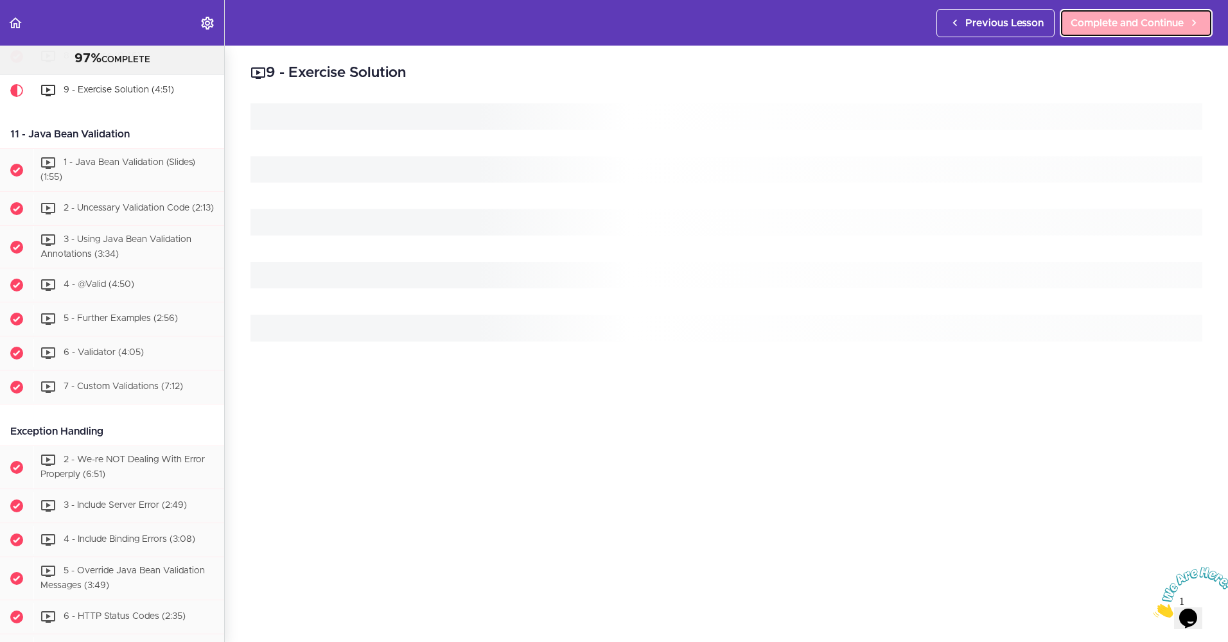
scroll to position [2747, 0]
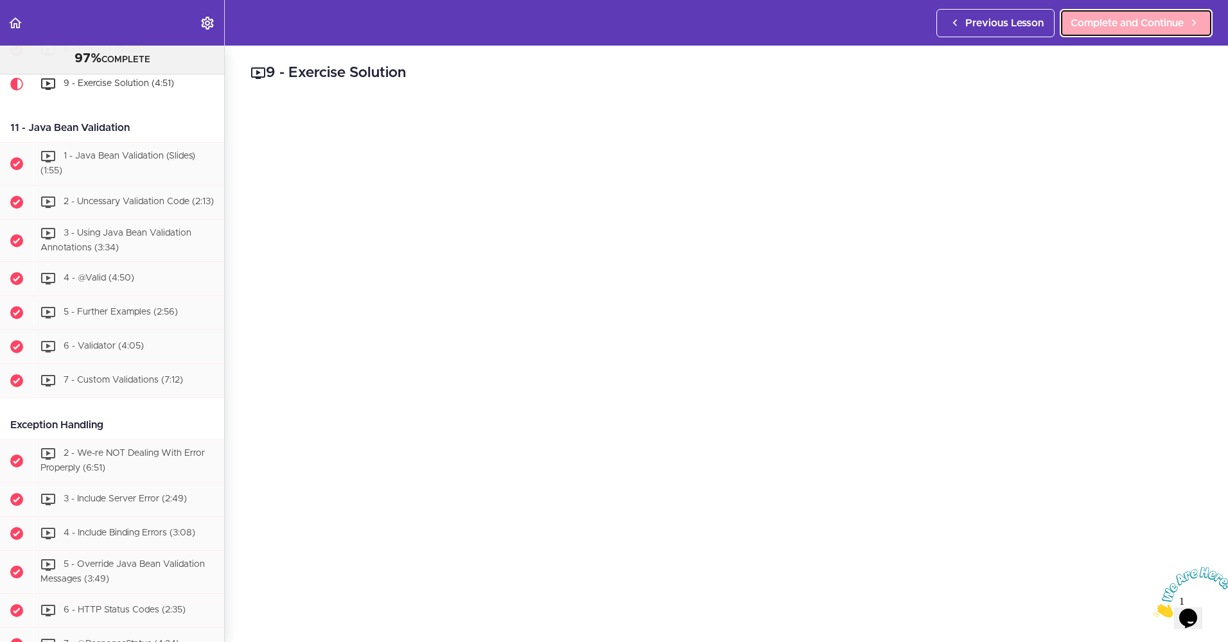
click at [1111, 19] on span "Complete and Continue" at bounding box center [1127, 22] width 113 height 15
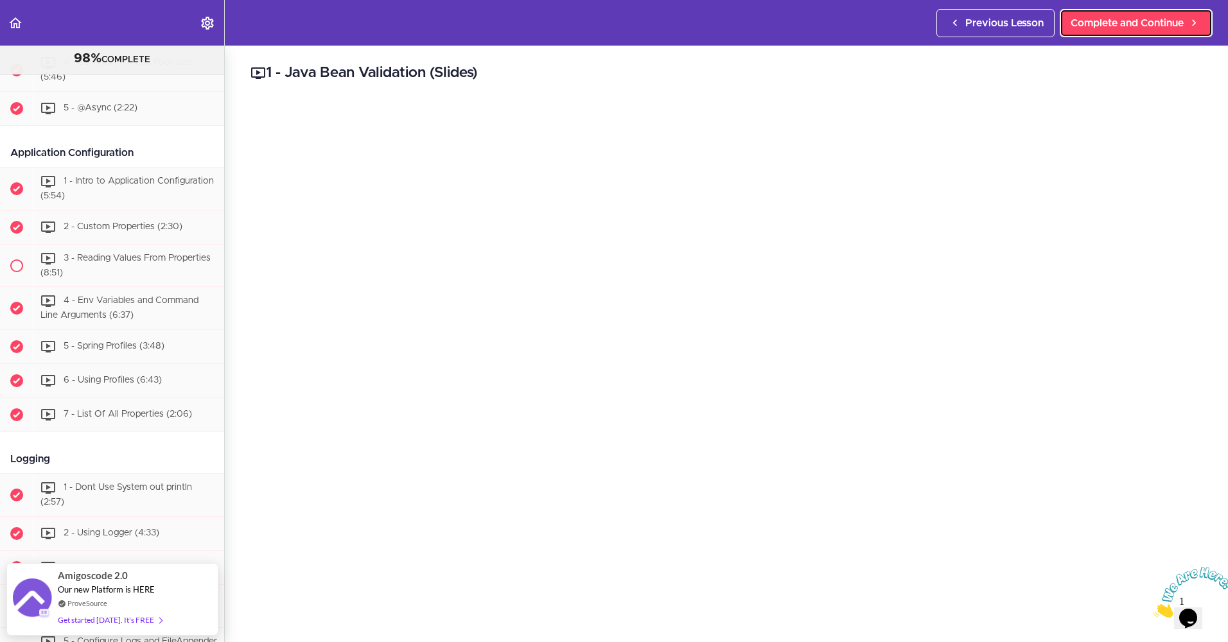
scroll to position [4686, 0]
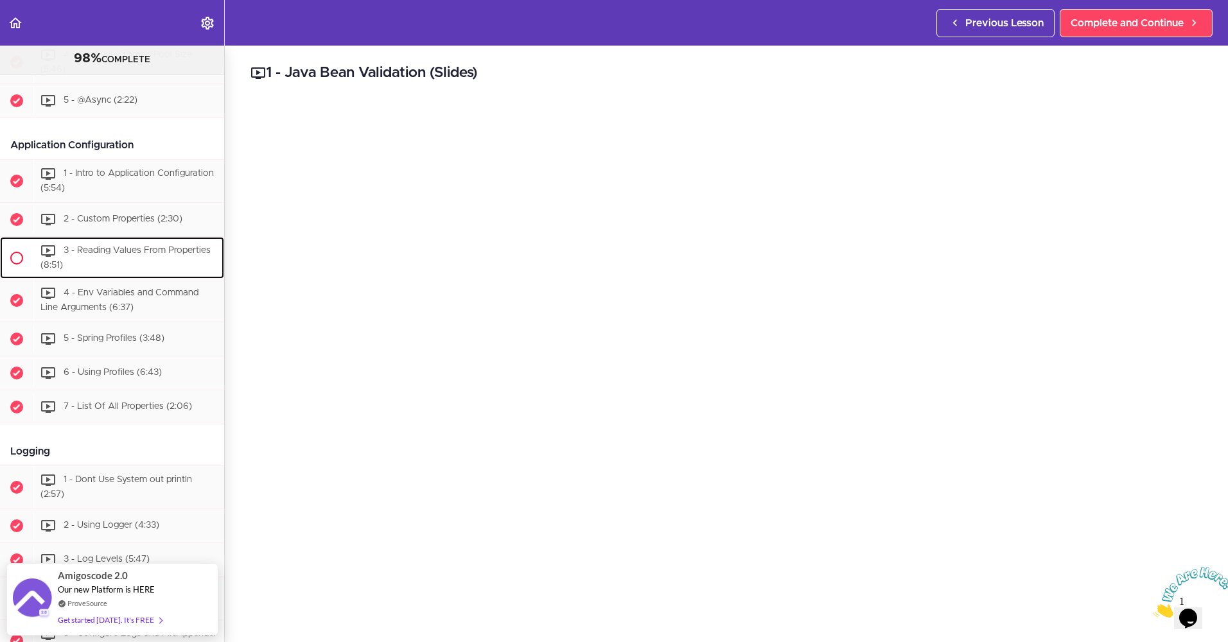
click at [99, 270] on span "3 - Reading Values From Properties (8:51)" at bounding box center [125, 258] width 170 height 24
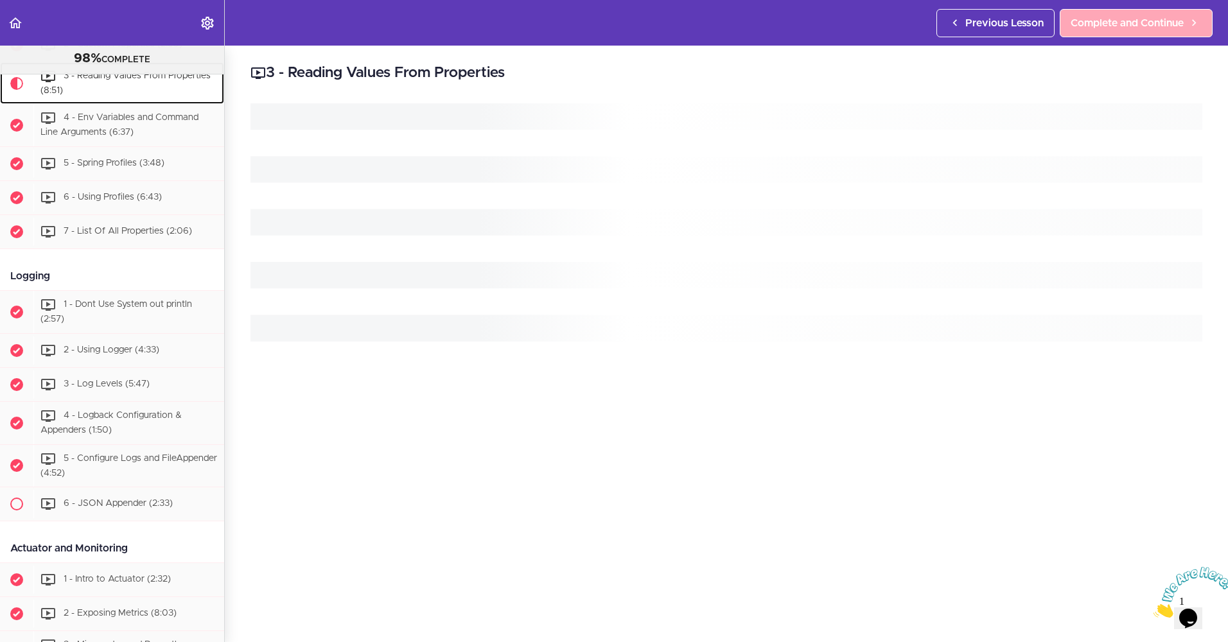
scroll to position [4909, 0]
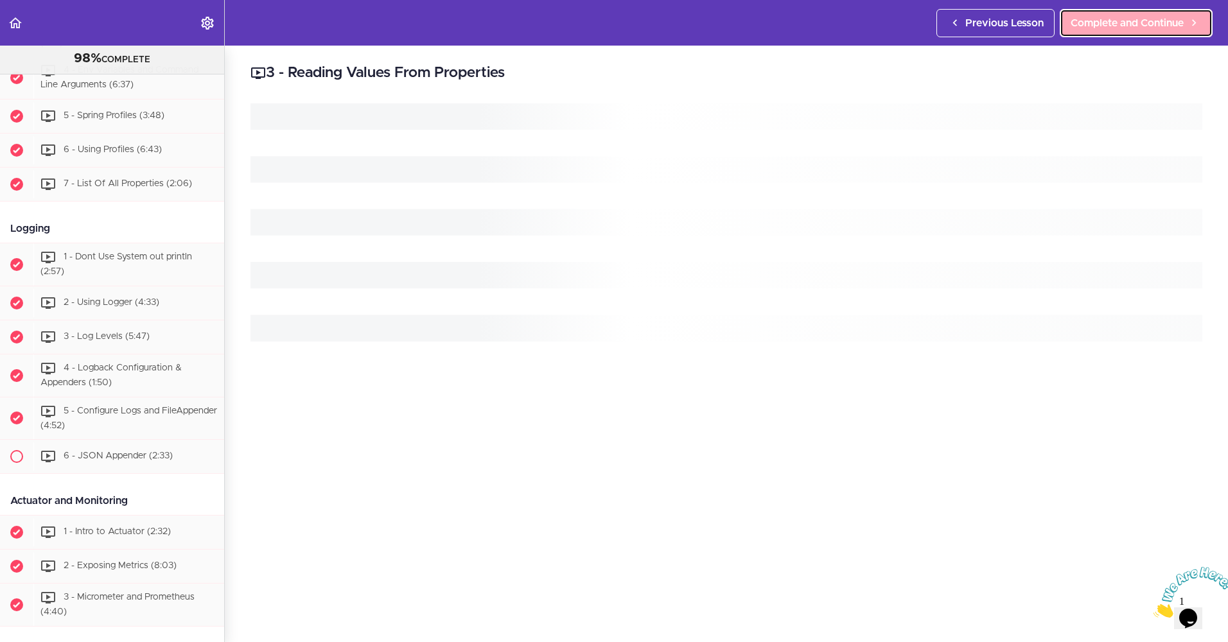
click at [1134, 17] on span "Complete and Continue" at bounding box center [1127, 22] width 113 height 15
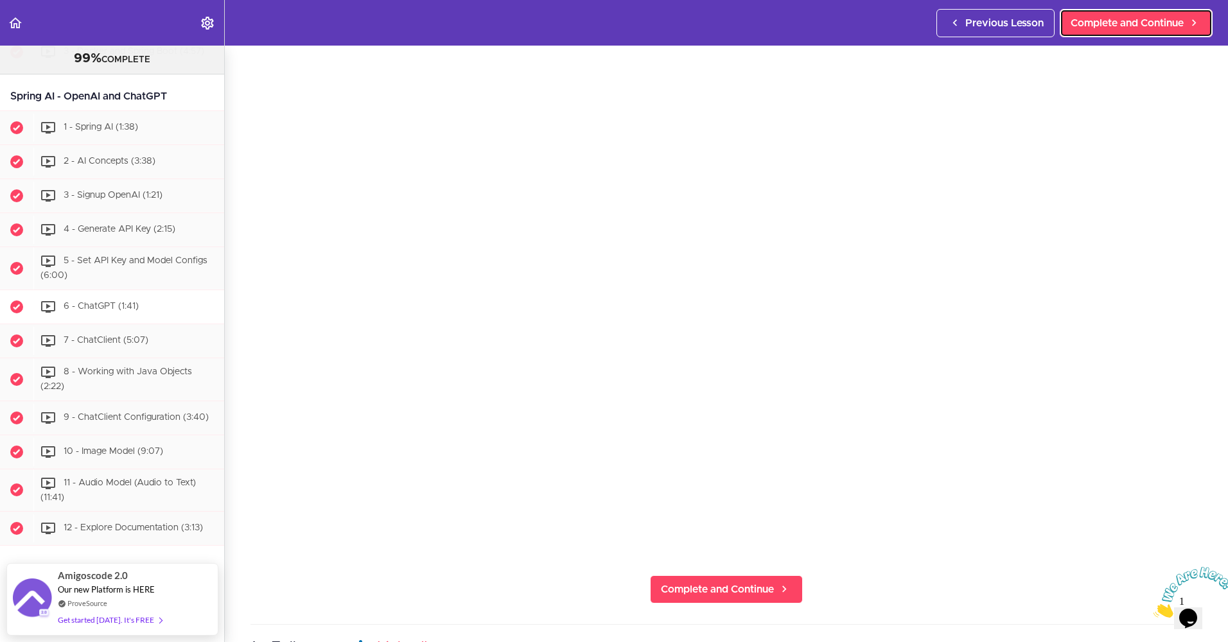
scroll to position [257, 0]
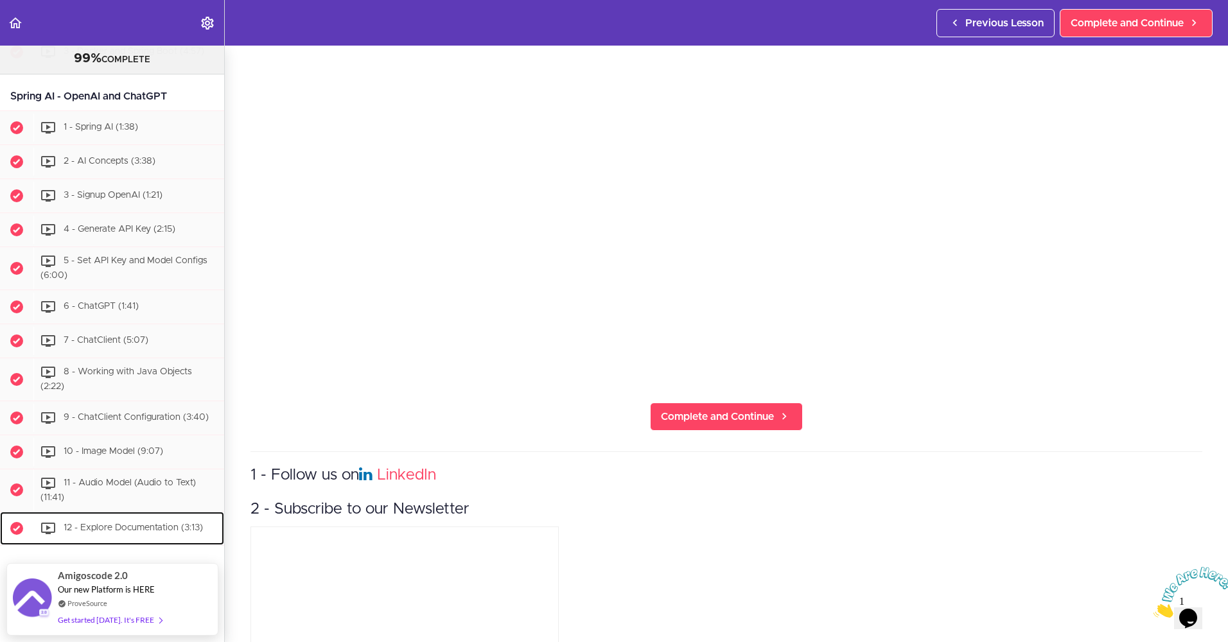
click at [108, 524] on span "12 - Explore Documentation (3:13)" at bounding box center [133, 528] width 139 height 9
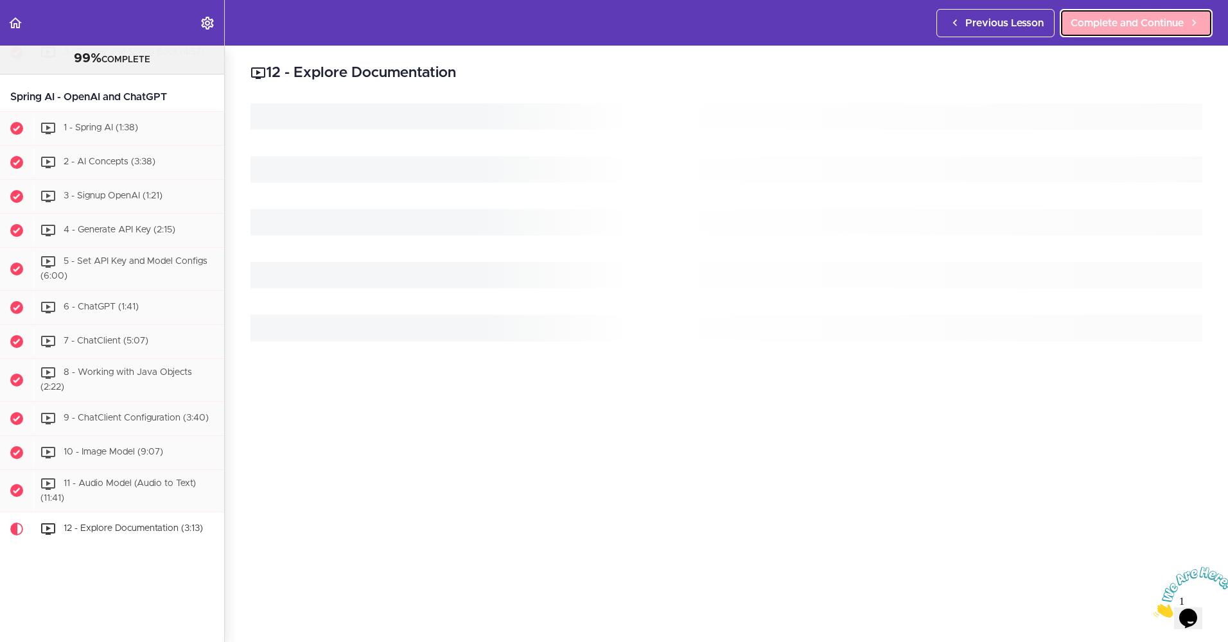
click at [1103, 27] on span "Complete and Continue" at bounding box center [1127, 22] width 113 height 15
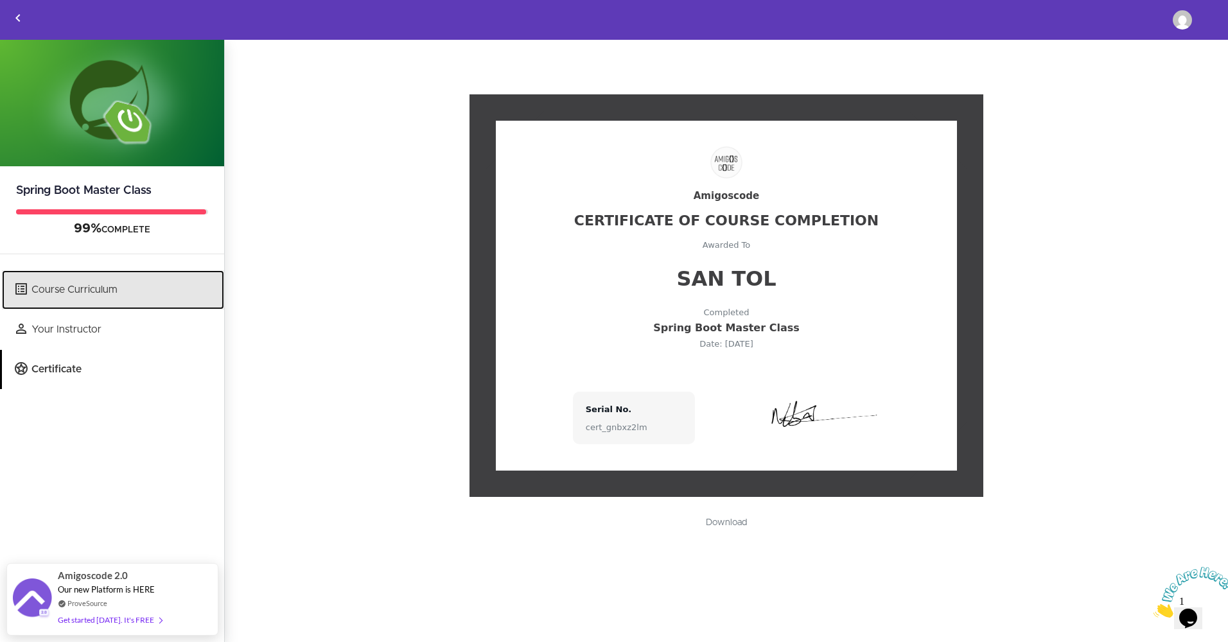
click at [74, 288] on link "Course Curriculum" at bounding box center [113, 289] width 222 height 39
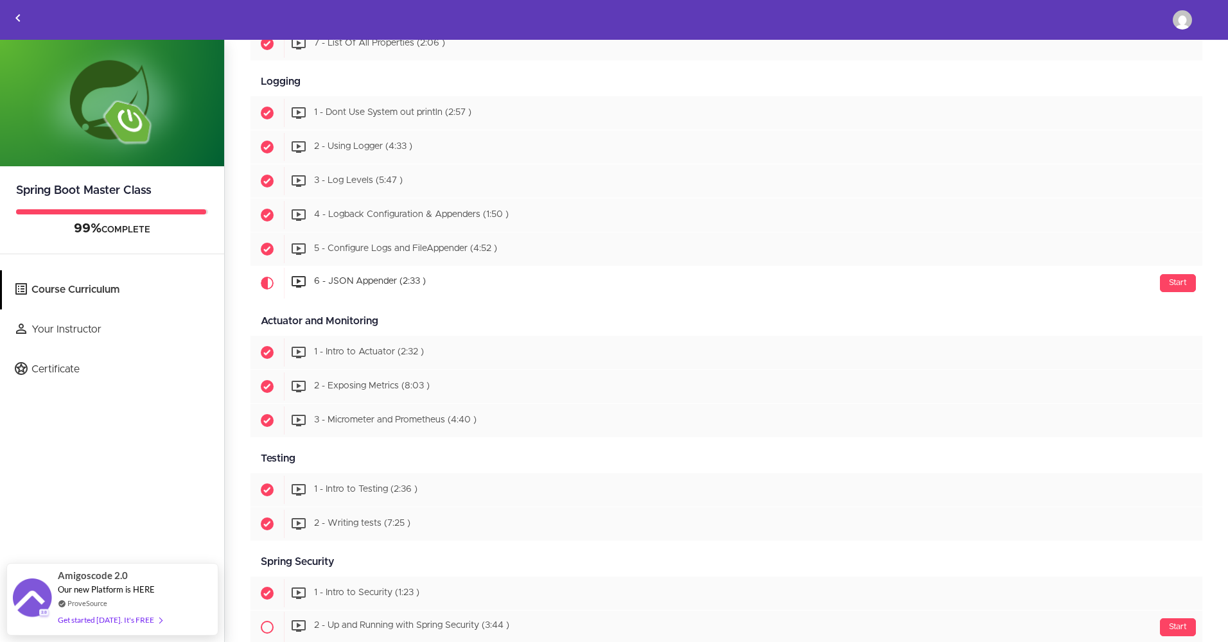
scroll to position [4817, 0]
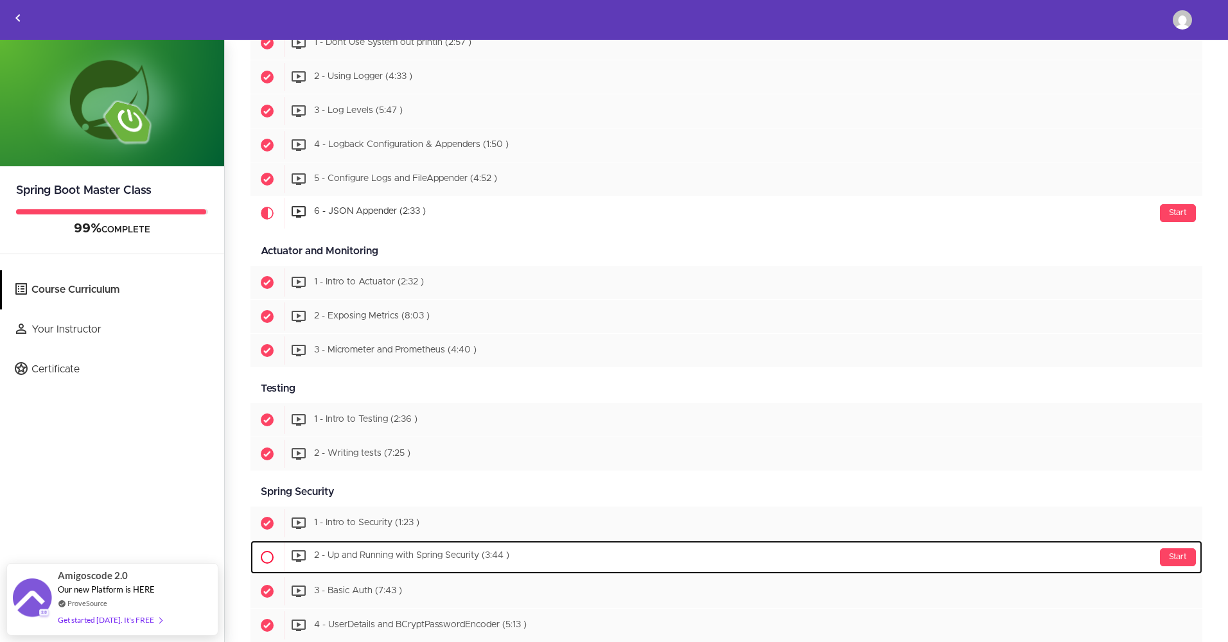
click at [424, 549] on div "Start 2 - Up and Running with Spring Security (3:44 )" at bounding box center [743, 557] width 919 height 31
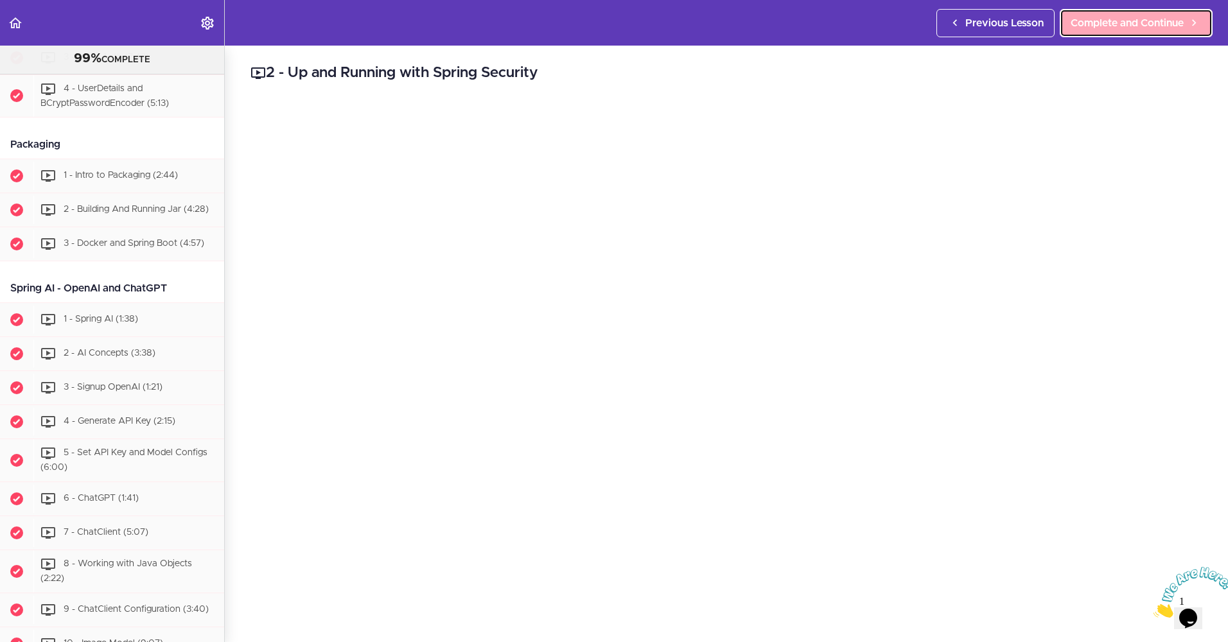
click at [1130, 31] on link "Complete and Continue" at bounding box center [1136, 23] width 153 height 28
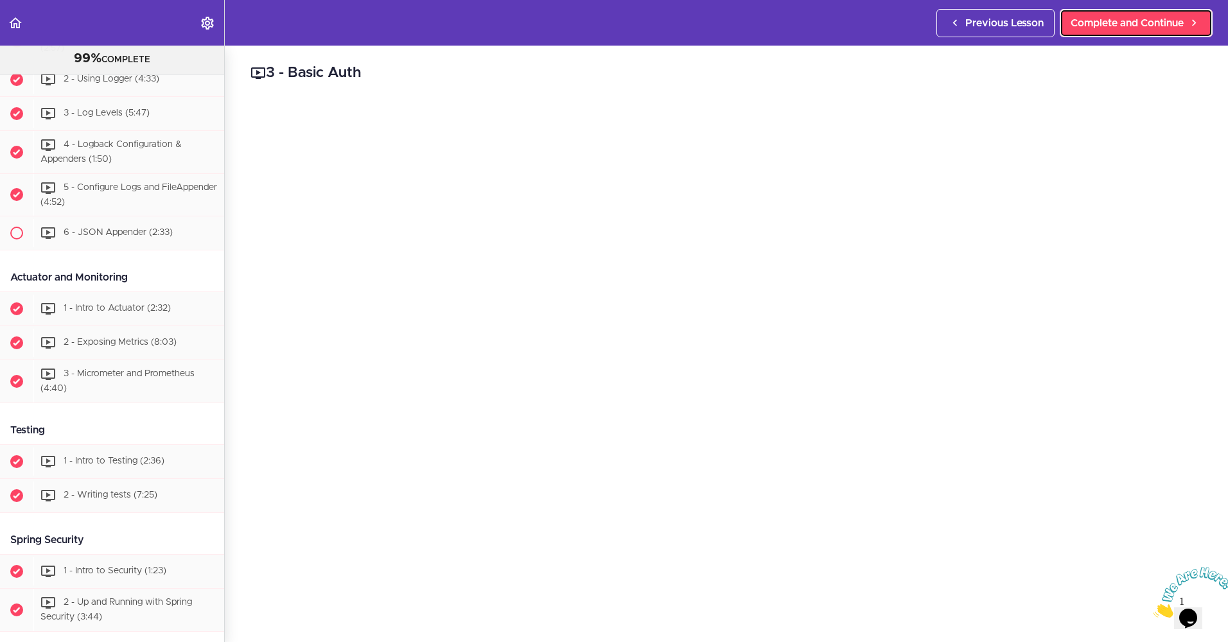
scroll to position [5139, 0]
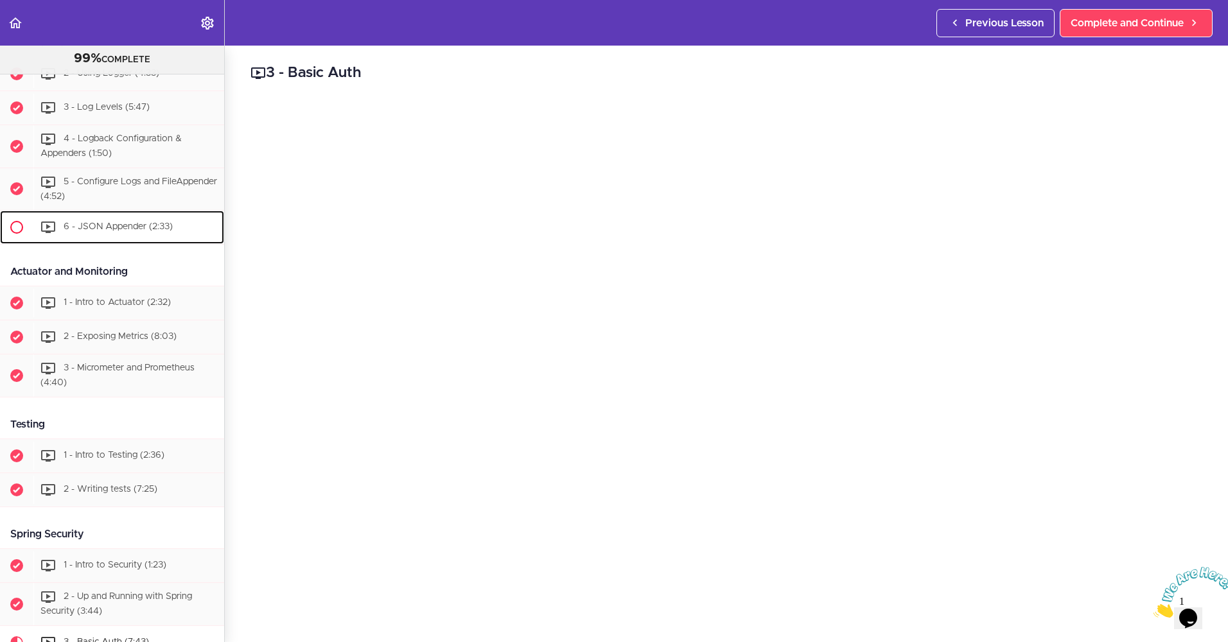
click at [69, 232] on span "6 - JSON Appender (2:33)" at bounding box center [118, 227] width 109 height 9
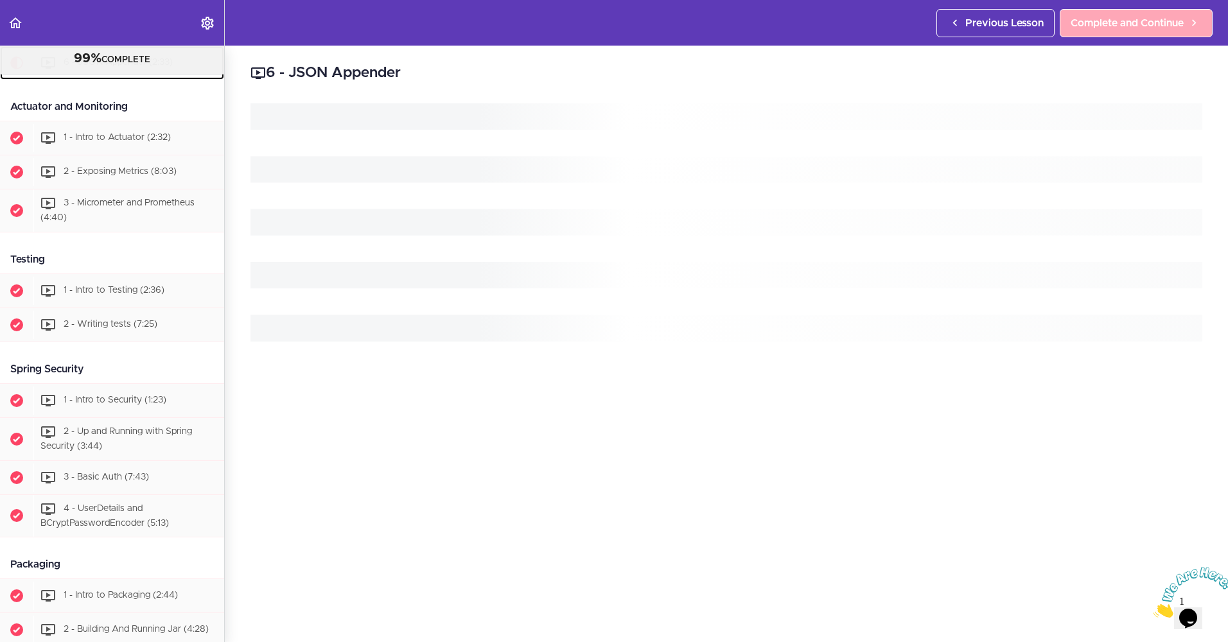
scroll to position [5334, 0]
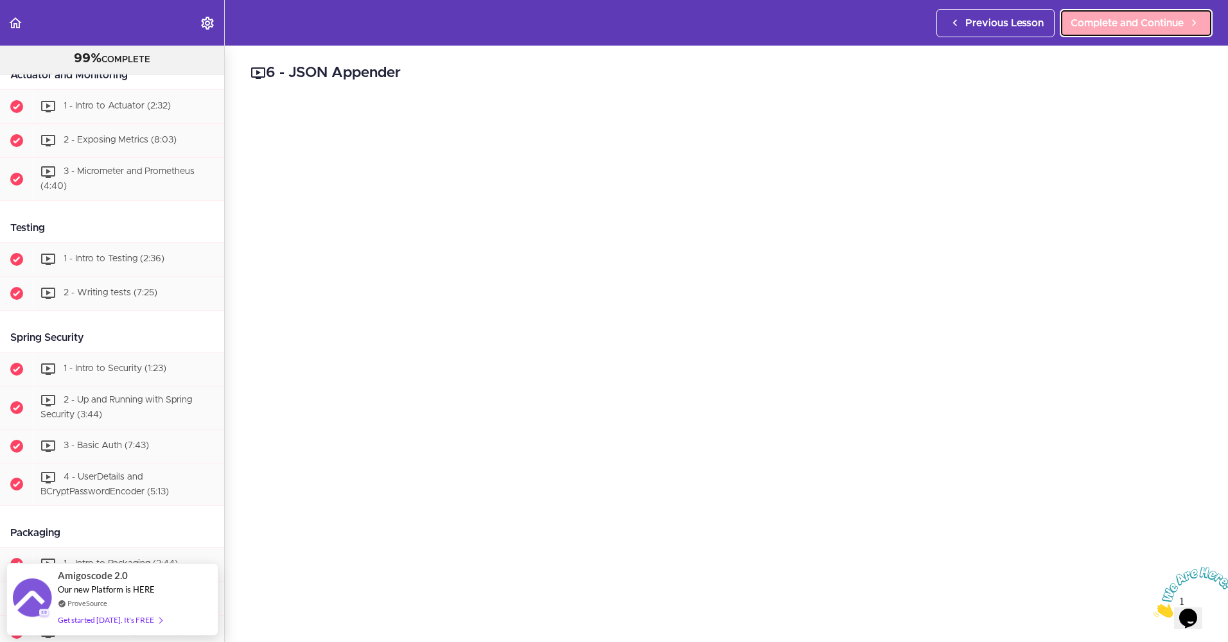
click at [1157, 19] on span "Complete and Continue" at bounding box center [1127, 22] width 113 height 15
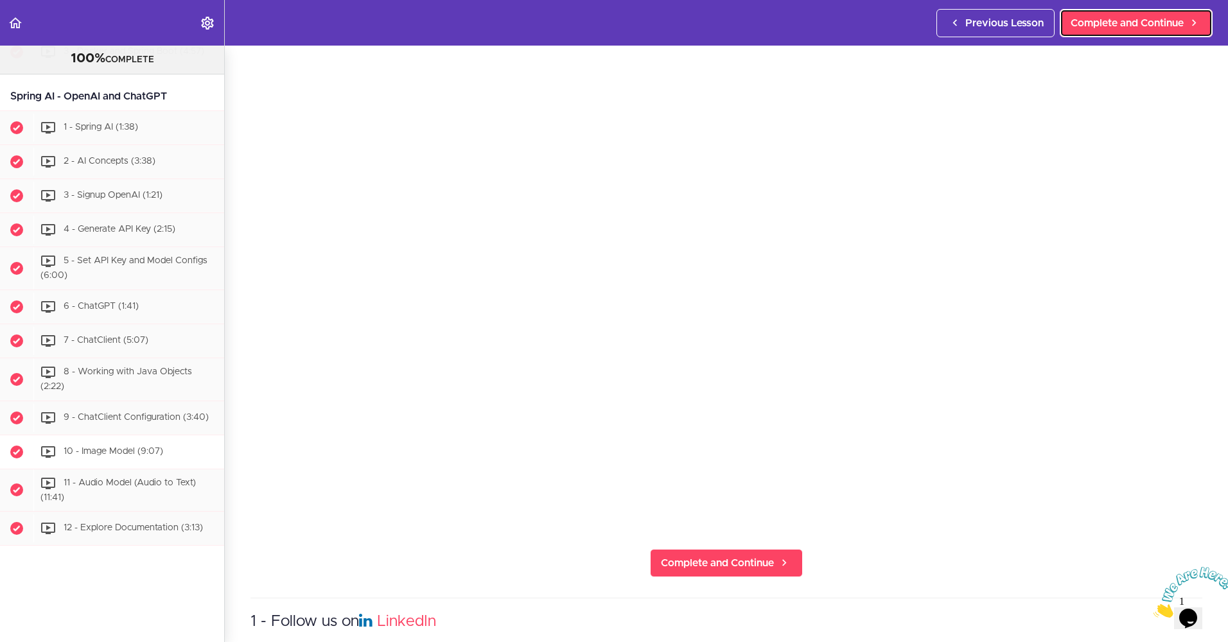
scroll to position [367, 0]
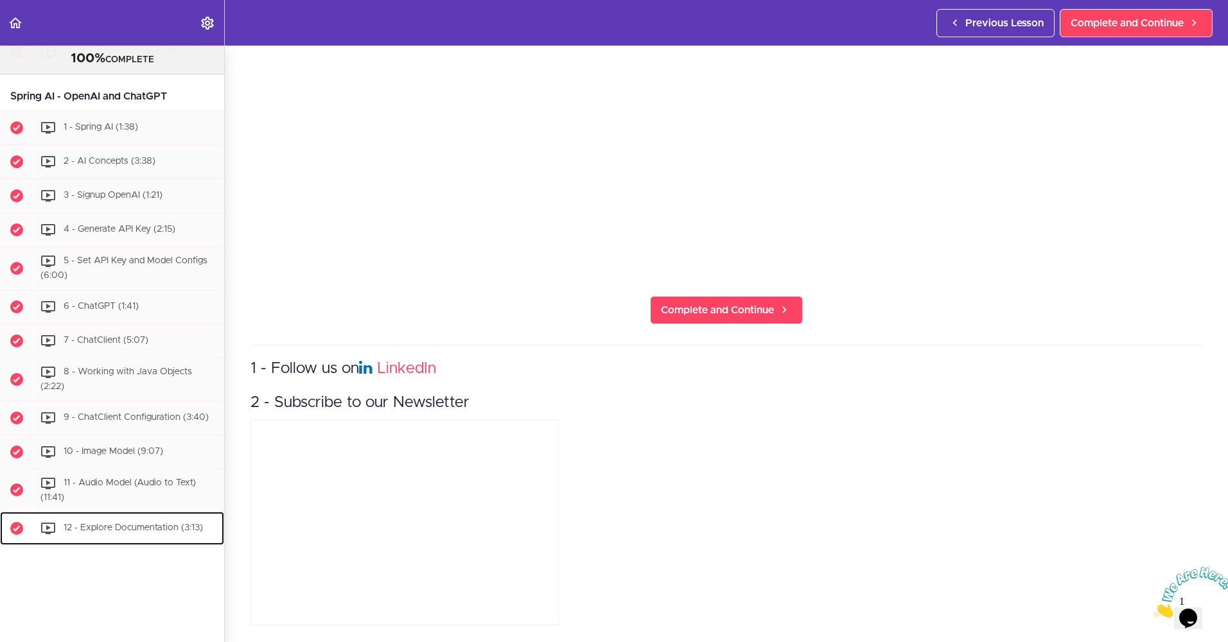
click at [86, 523] on span "12 - Explore Documentation (3:13)" at bounding box center [133, 527] width 139 height 9
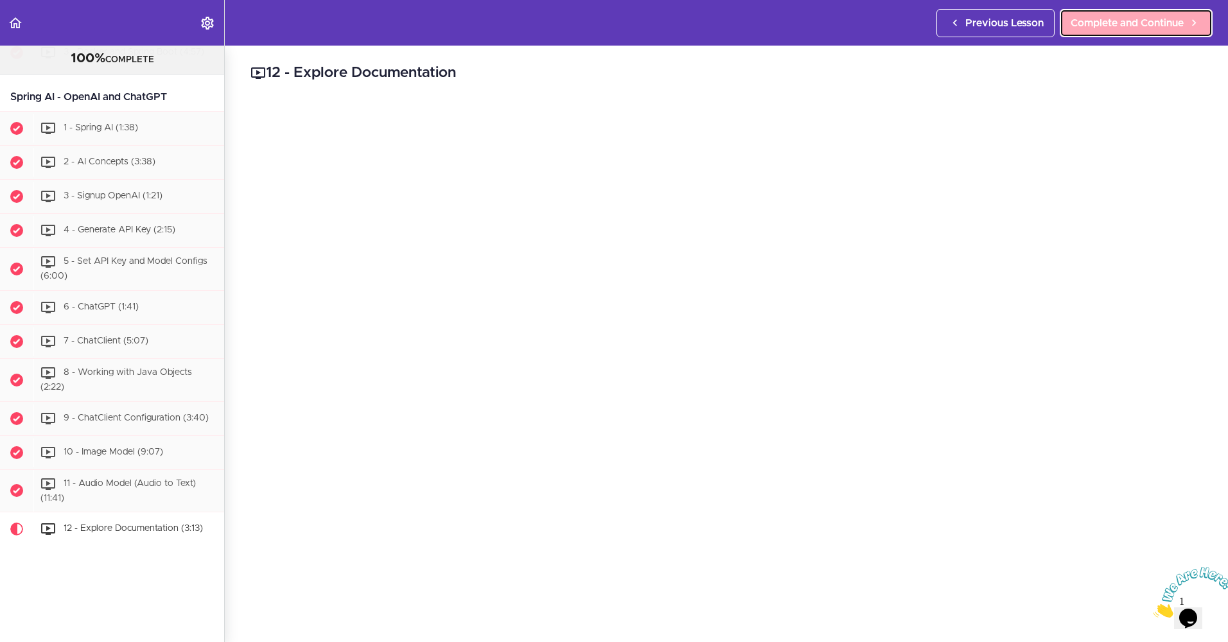
click at [1131, 14] on link "Complete and Continue" at bounding box center [1136, 23] width 153 height 28
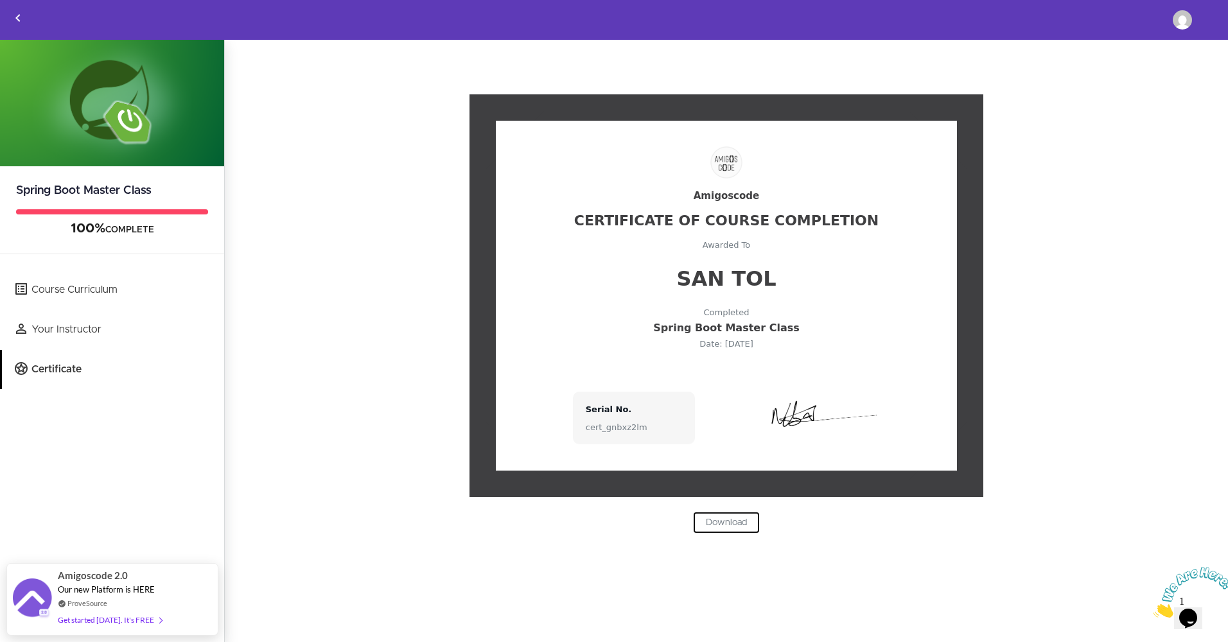
click at [721, 522] on link "Download" at bounding box center [726, 523] width 67 height 22
